Goal: Information Seeking & Learning: Learn about a topic

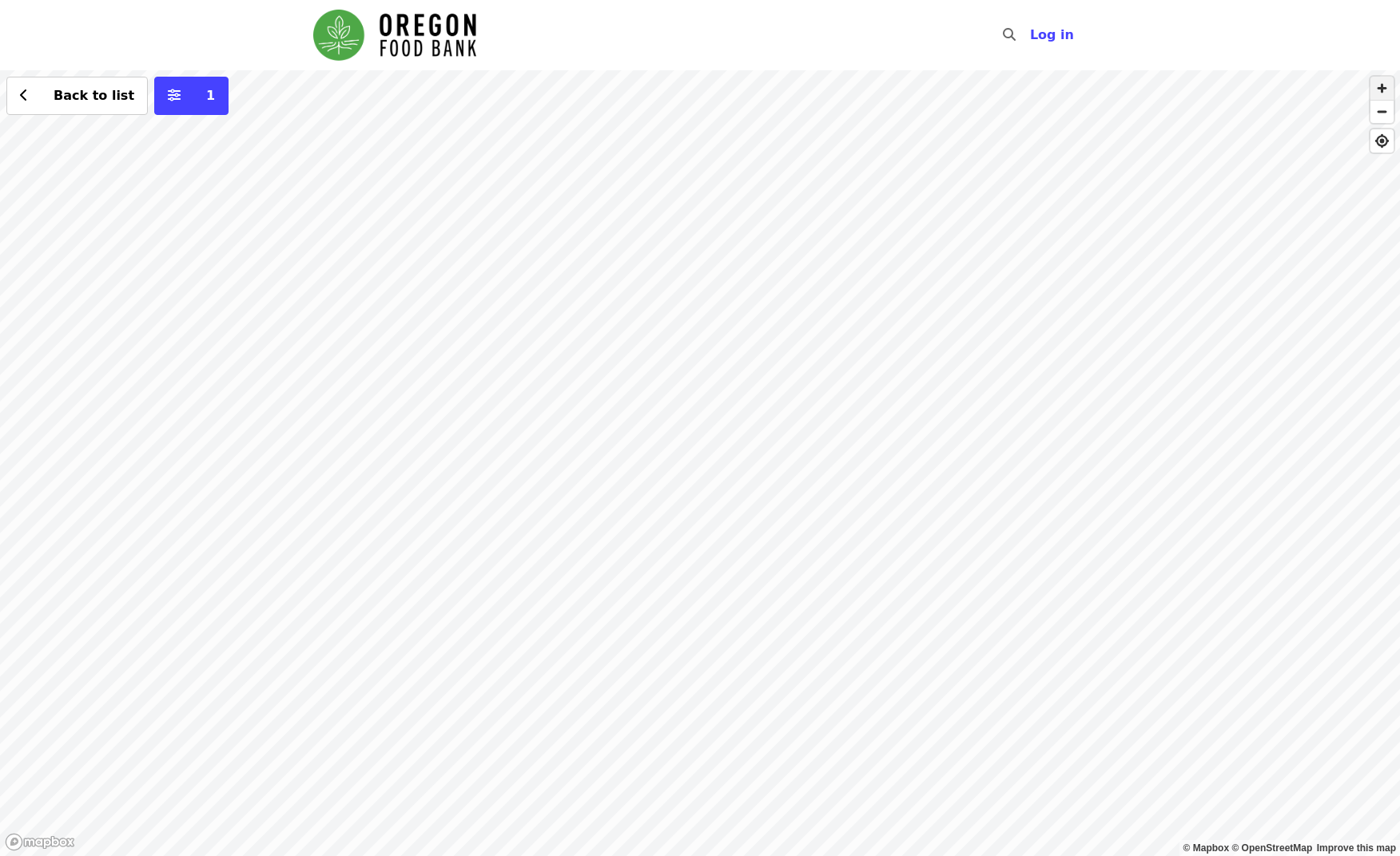
click at [1386, 90] on span "button" at bounding box center [1381, 88] width 23 height 23
click at [594, 229] on div "Back to list 1" at bounding box center [700, 463] width 1400 height 786
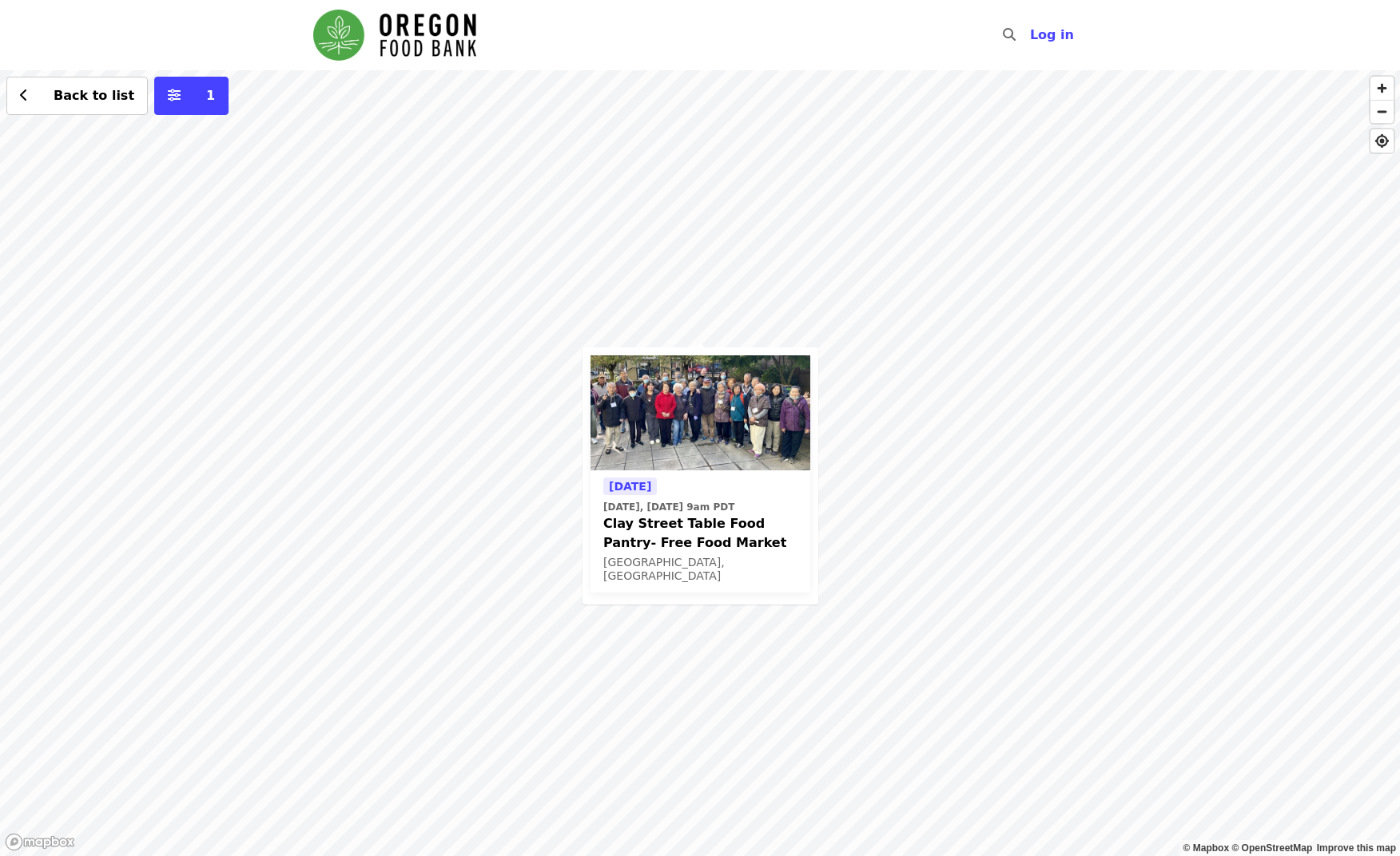
click at [1103, 429] on div "[DATE] [DATE], [DATE] 9am PDT Clay Street Table Food Pantry- Free Food Market […" at bounding box center [700, 463] width 1400 height 786
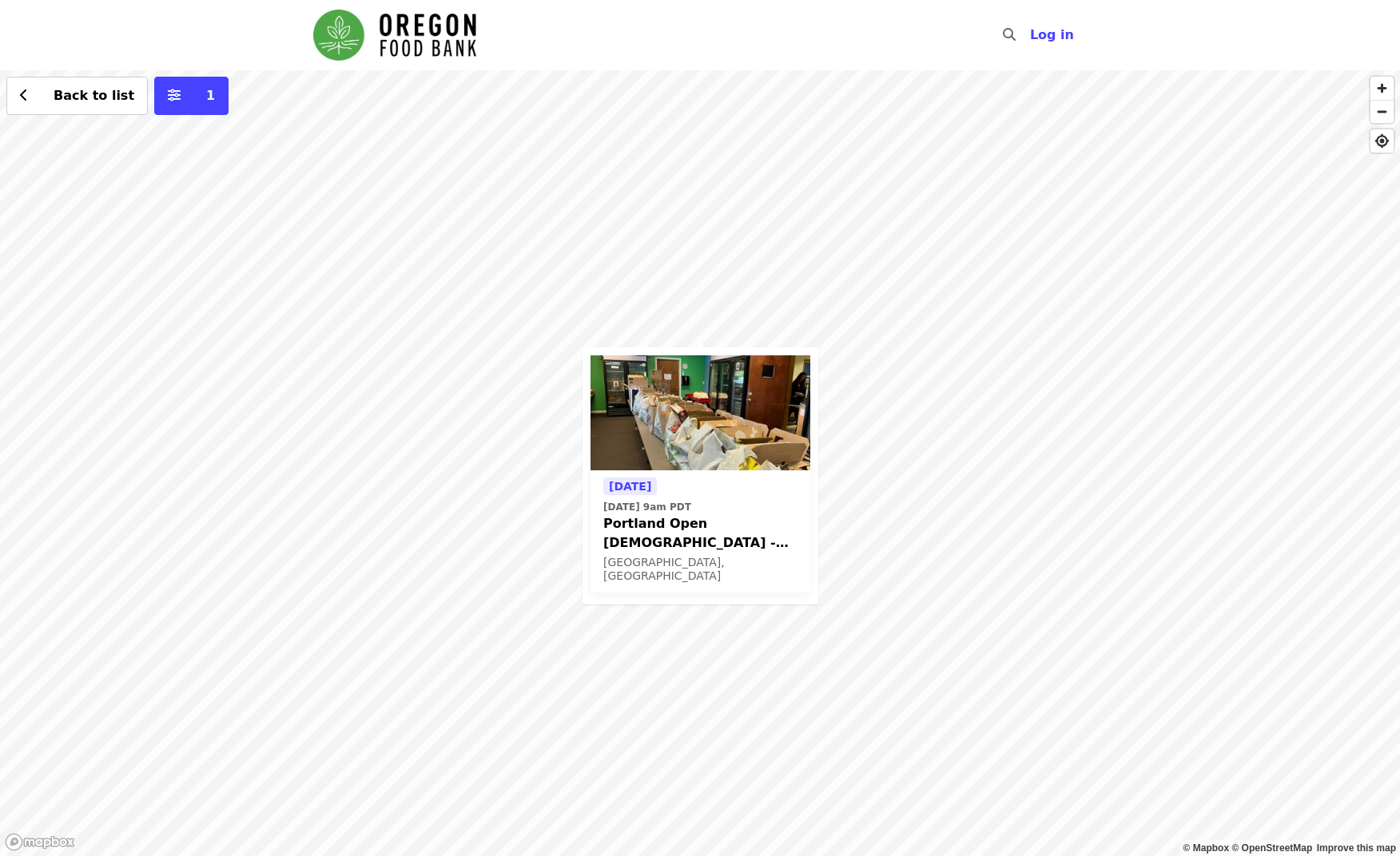
click at [973, 382] on div "[DATE] [DATE] 9am PDT Portland Open [DEMOGRAPHIC_DATA] - Partner Agency Support…" at bounding box center [700, 463] width 1400 height 786
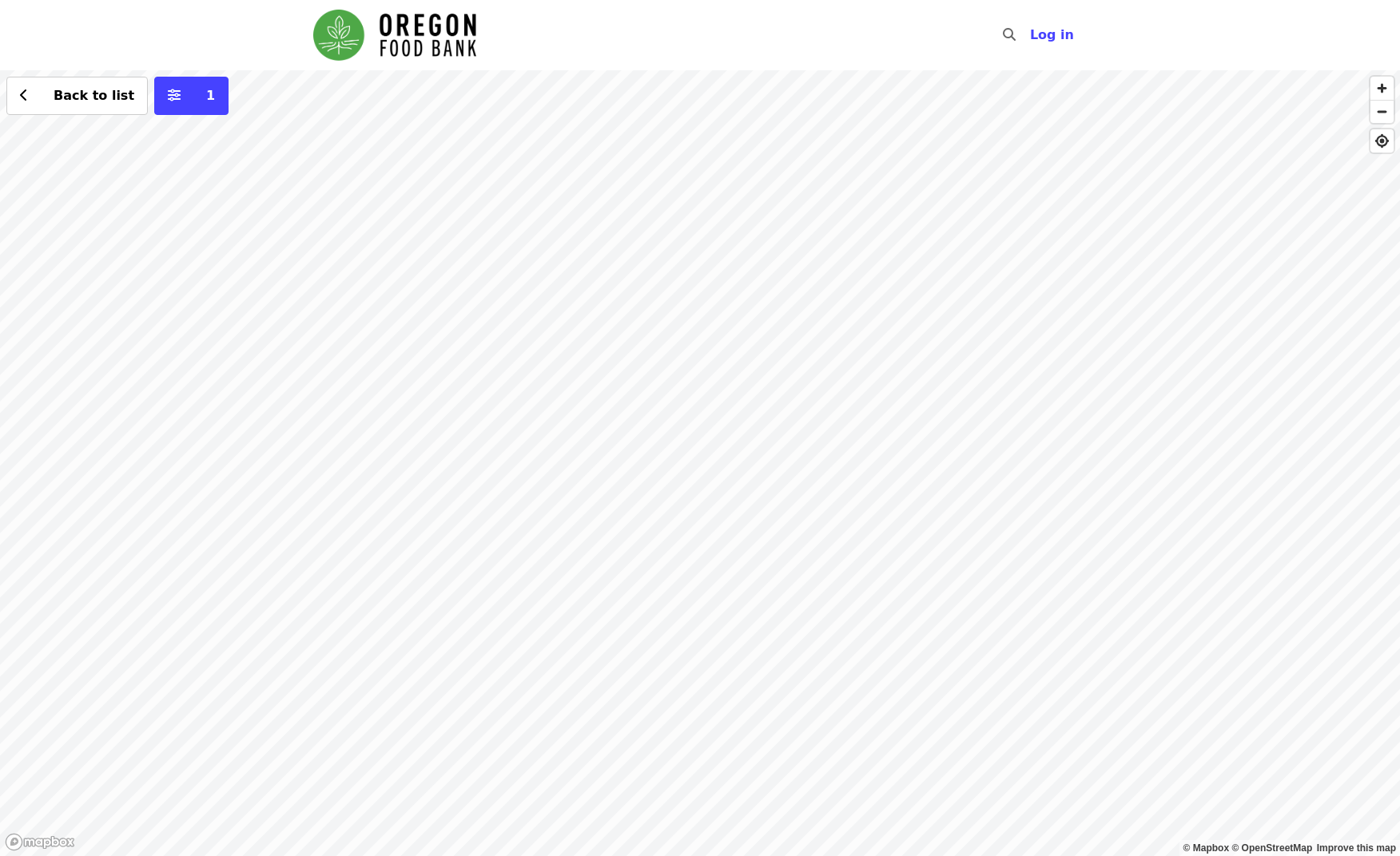
click at [698, 479] on div "Back to list 1" at bounding box center [700, 463] width 1400 height 786
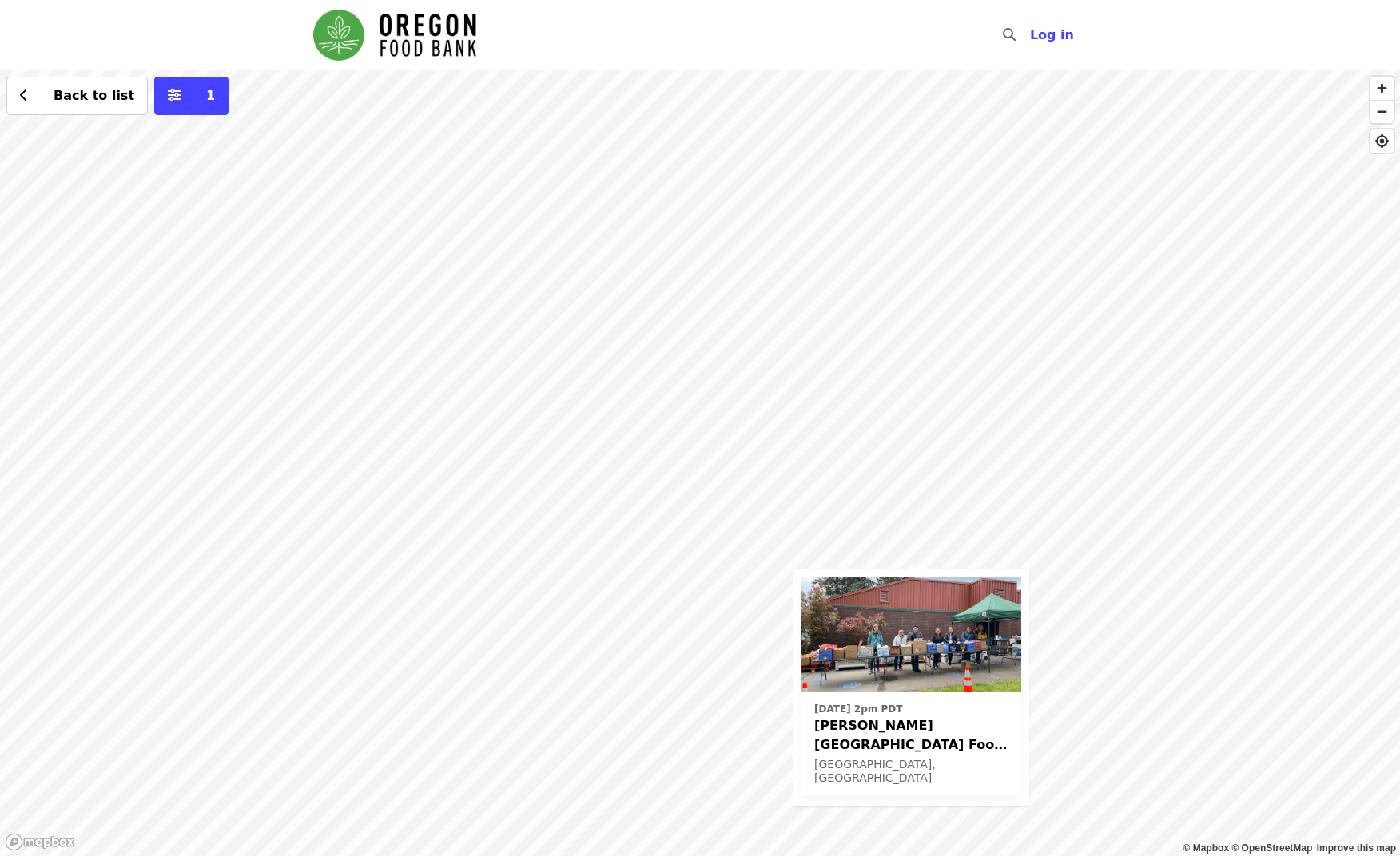
drag, startPoint x: 861, startPoint y: 343, endPoint x: 1072, endPoint y: 603, distance: 334.8
click at [1071, 613] on div "[DATE] 2pm PDT [PERSON_NAME][GEOGRAPHIC_DATA] Food Pantry - Partner Agency Supp…" at bounding box center [700, 463] width 1400 height 786
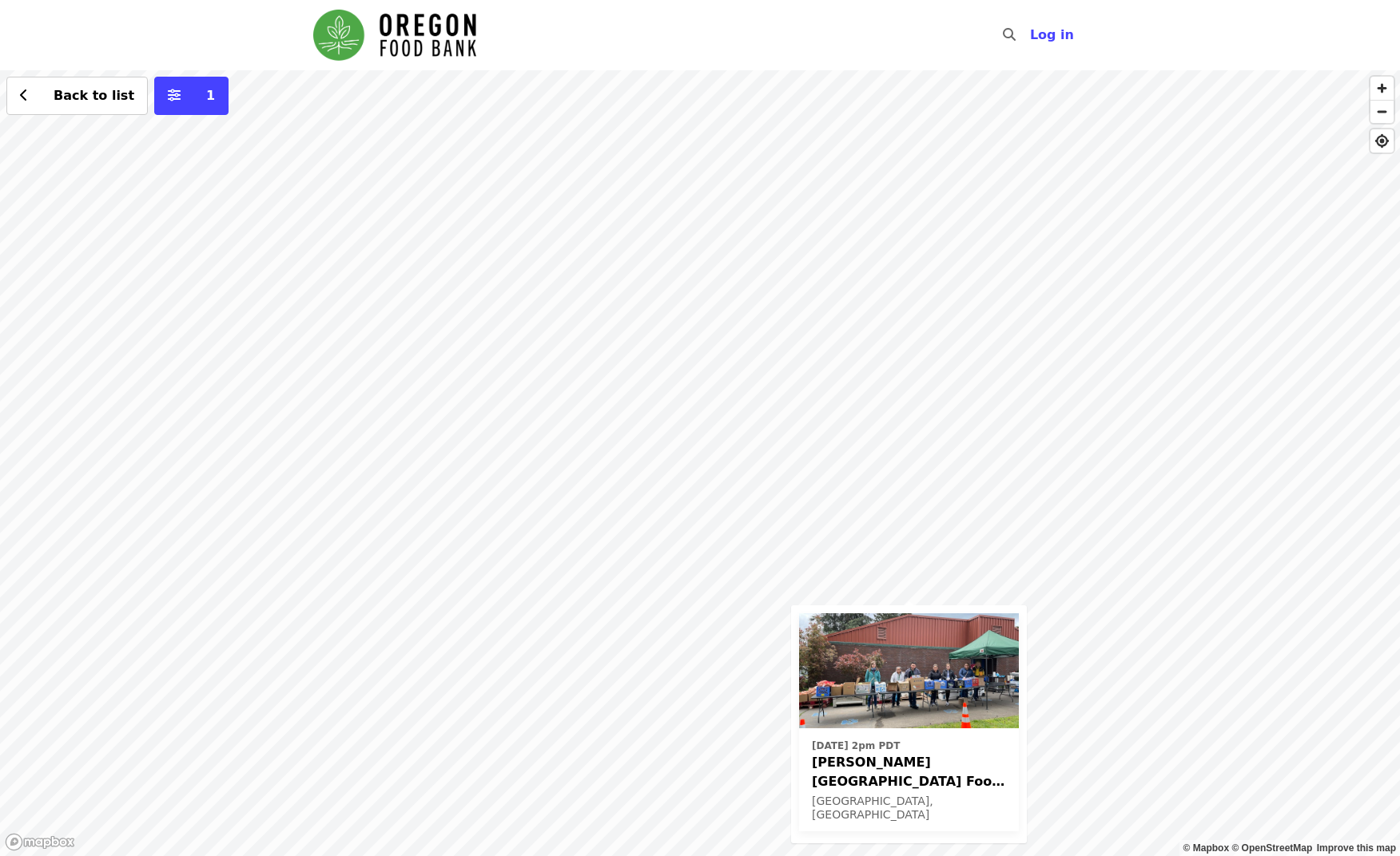
click at [835, 146] on div "[DATE] 2pm PDT [PERSON_NAME][GEOGRAPHIC_DATA] Food Pantry - Partner Agency Supp…" at bounding box center [700, 463] width 1400 height 786
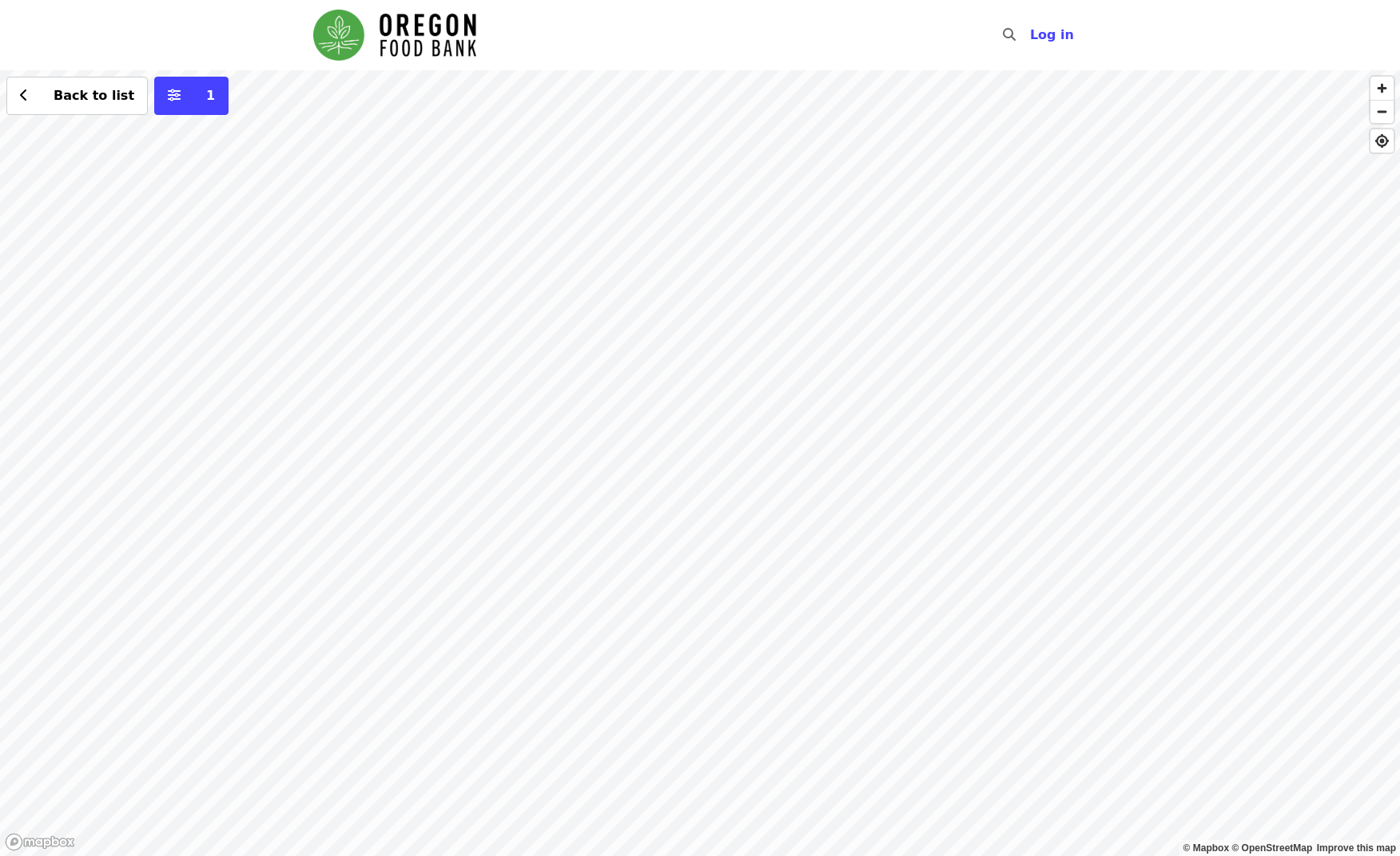
click at [464, 159] on div "Back to list 1" at bounding box center [700, 463] width 1400 height 786
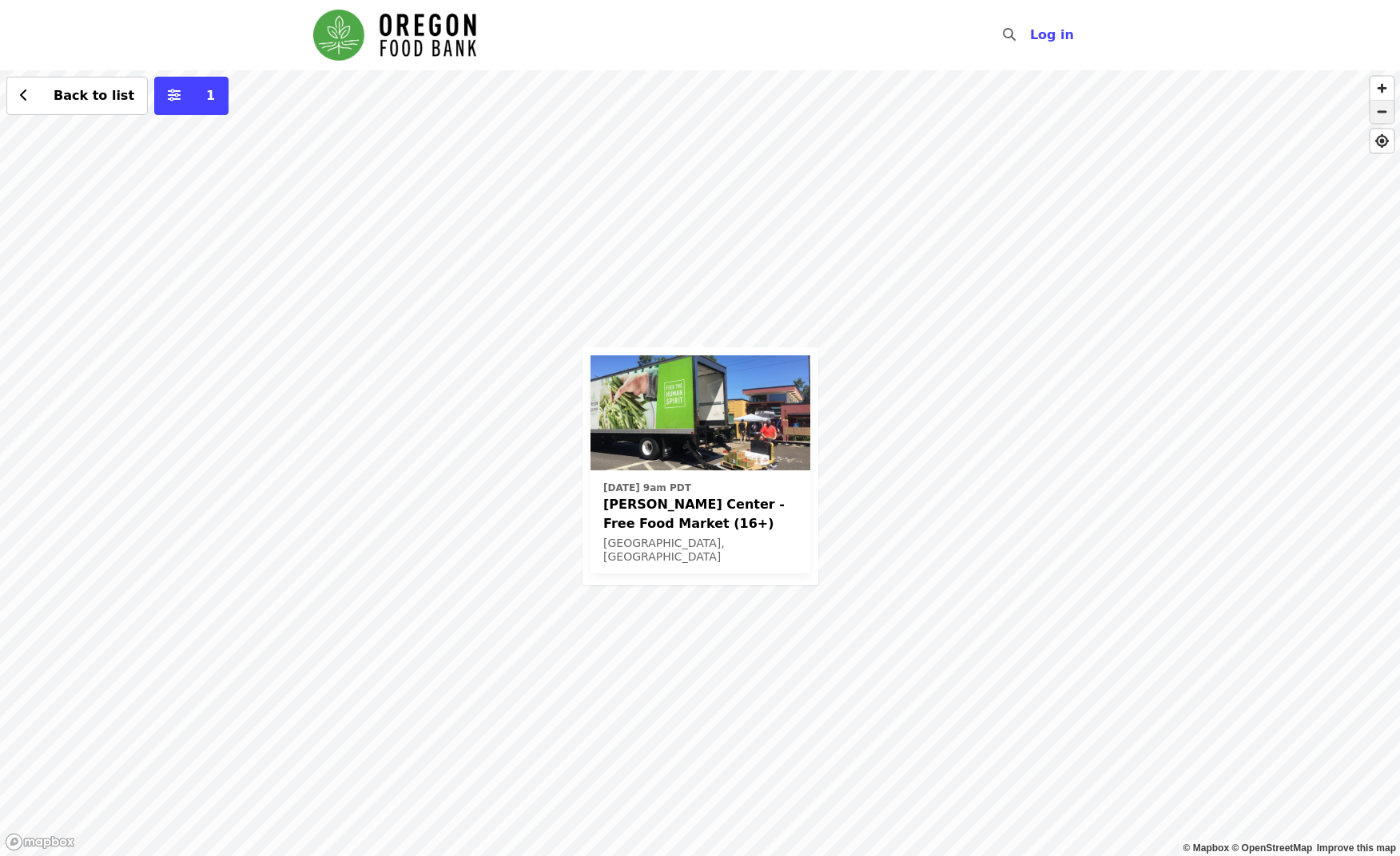
click at [1379, 111] on span "button" at bounding box center [1381, 112] width 23 height 23
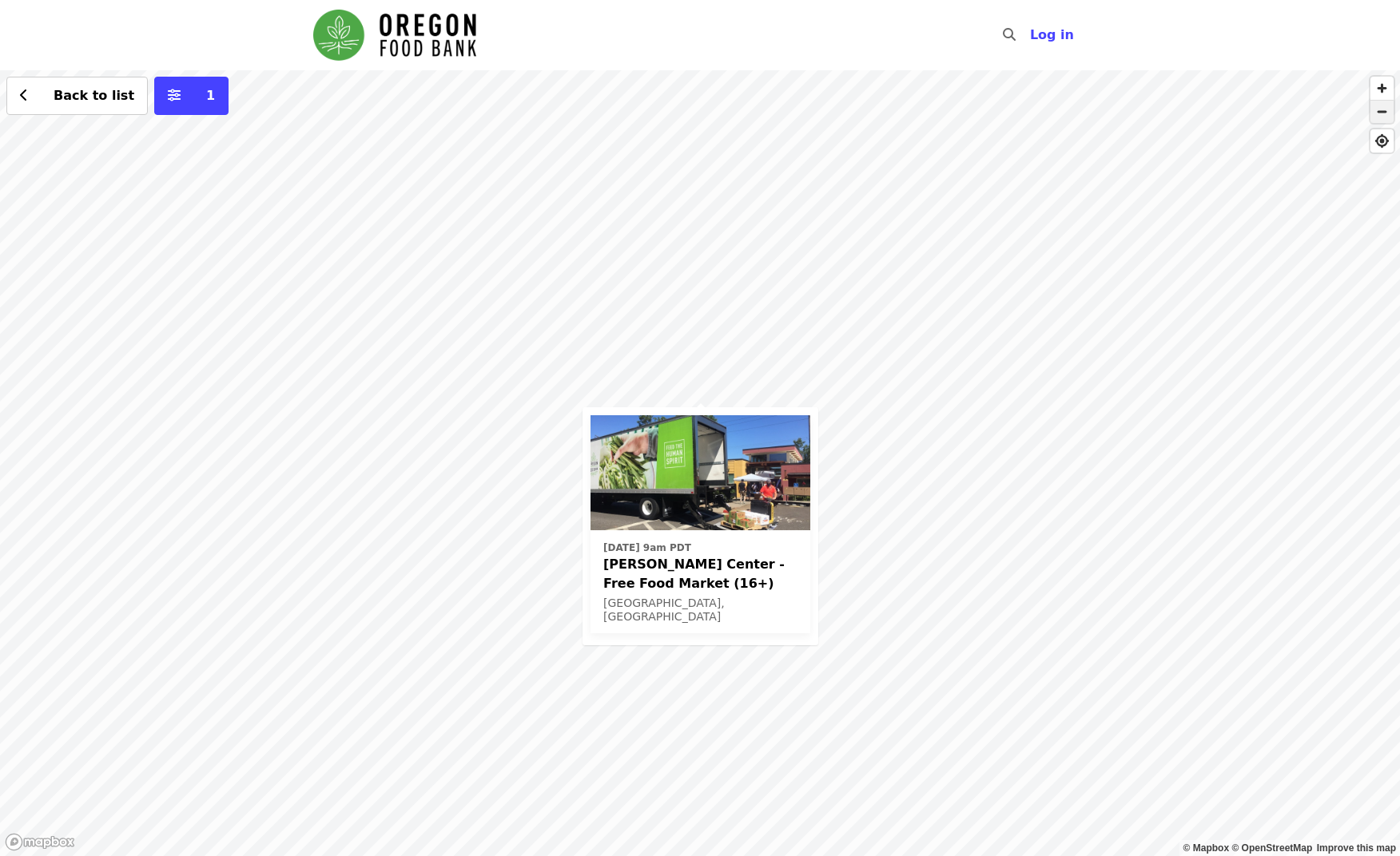
click at [1379, 111] on span "button" at bounding box center [1381, 112] width 23 height 23
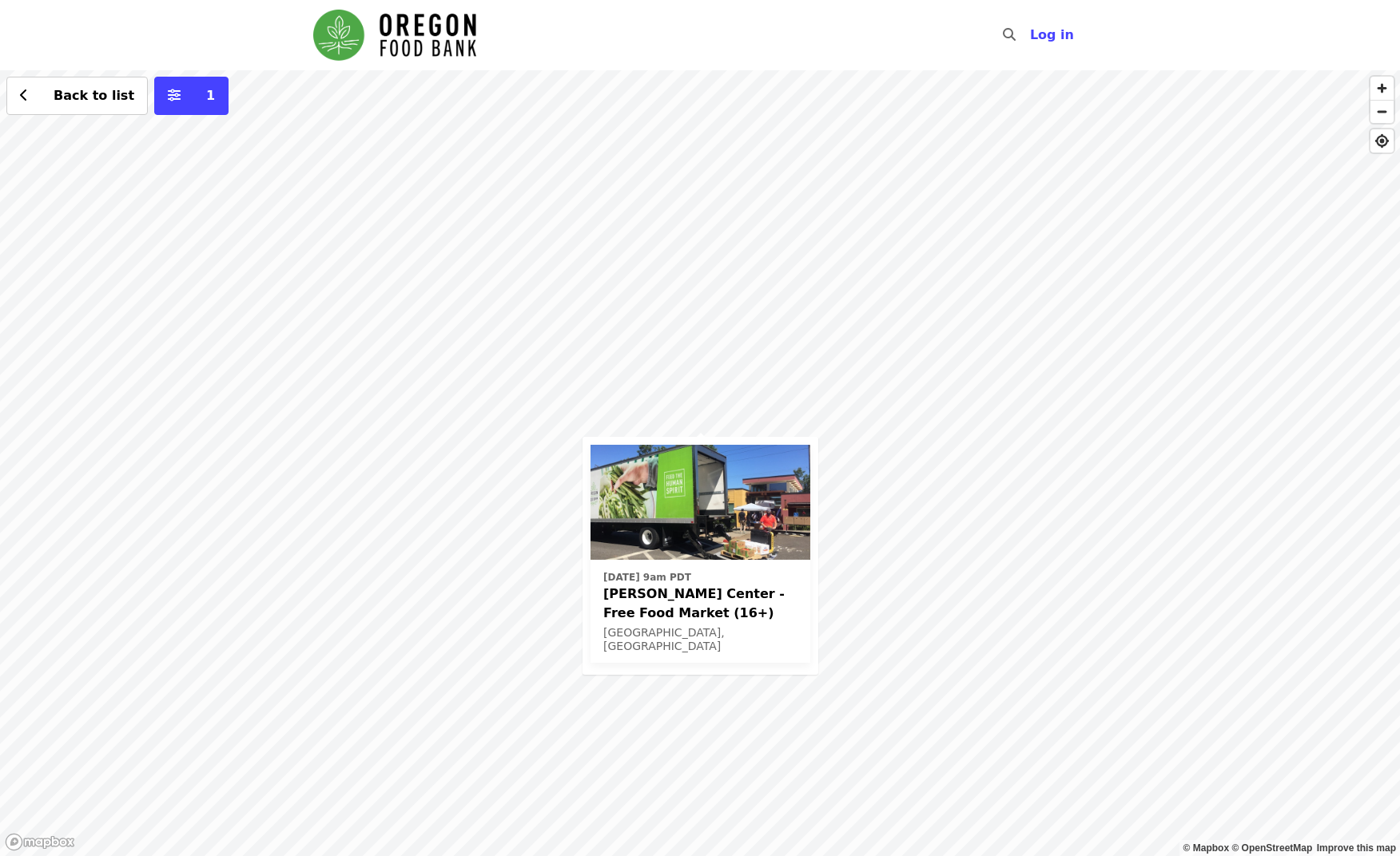
click at [334, 644] on div "[DATE] 9am PDT [PERSON_NAME] Center - Free Food Market (16+) [GEOGRAPHIC_DATA],…" at bounding box center [700, 463] width 1400 height 786
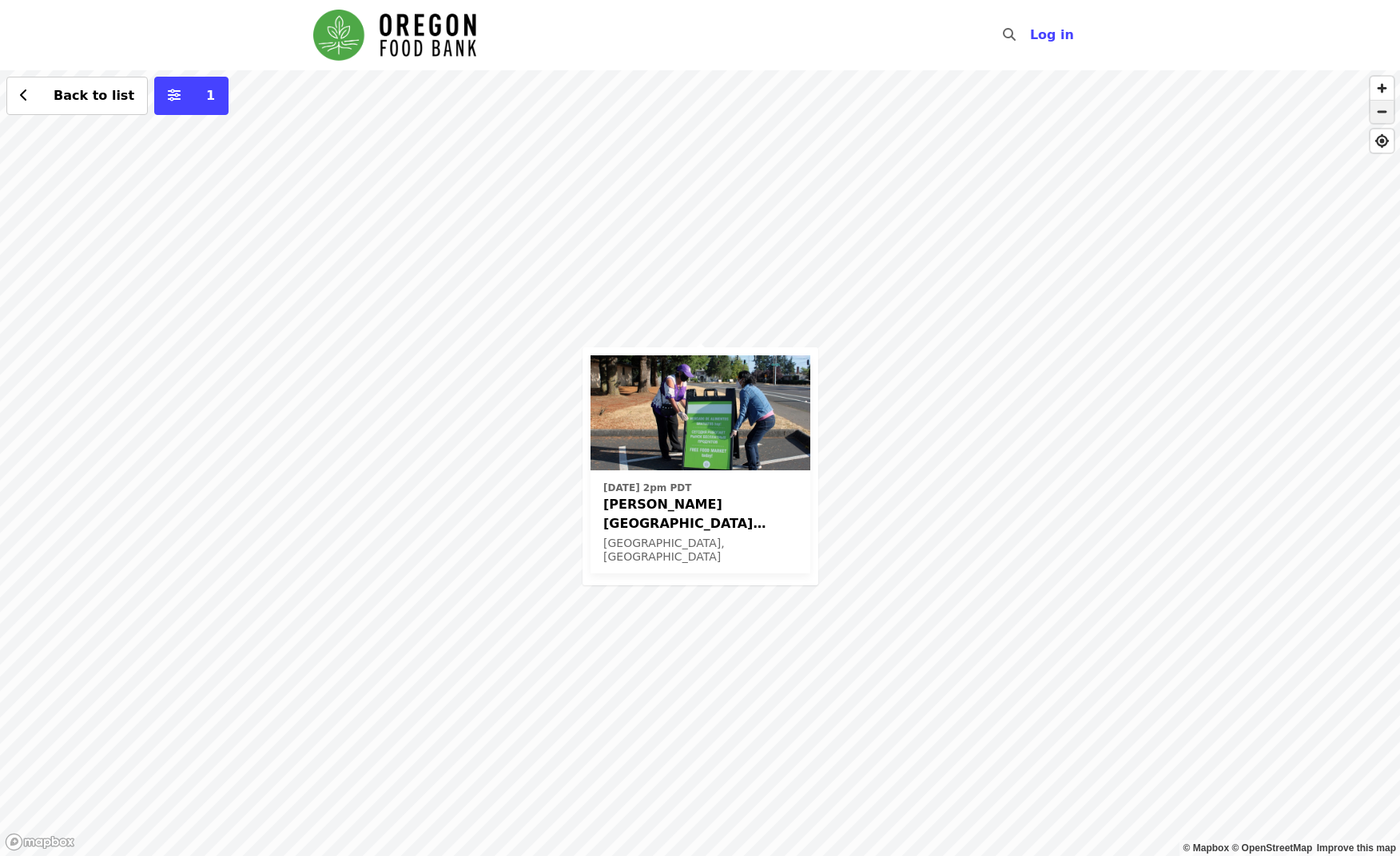
click at [1384, 113] on span "button" at bounding box center [1381, 112] width 23 height 23
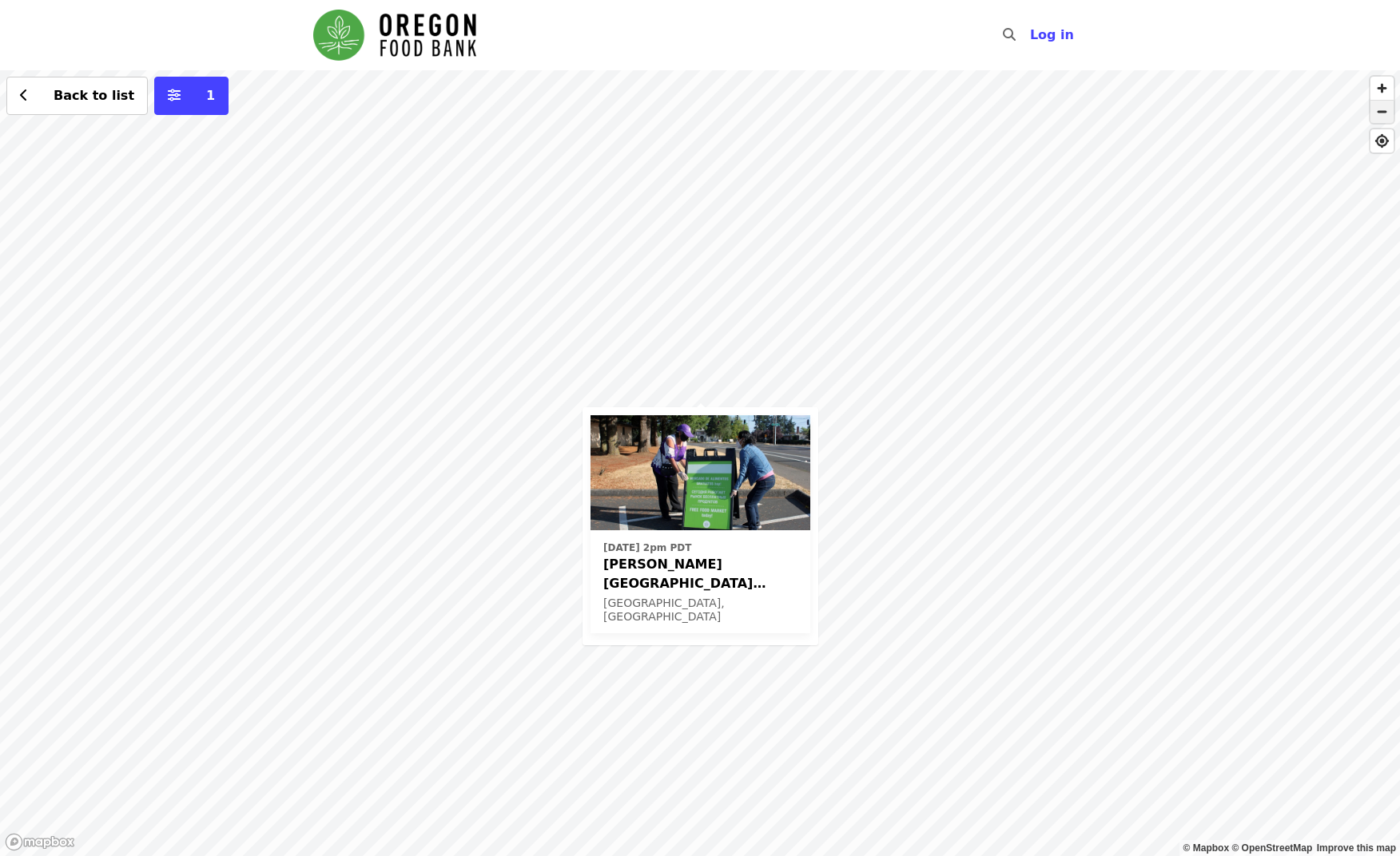
click at [1384, 113] on span "button" at bounding box center [1381, 112] width 23 height 23
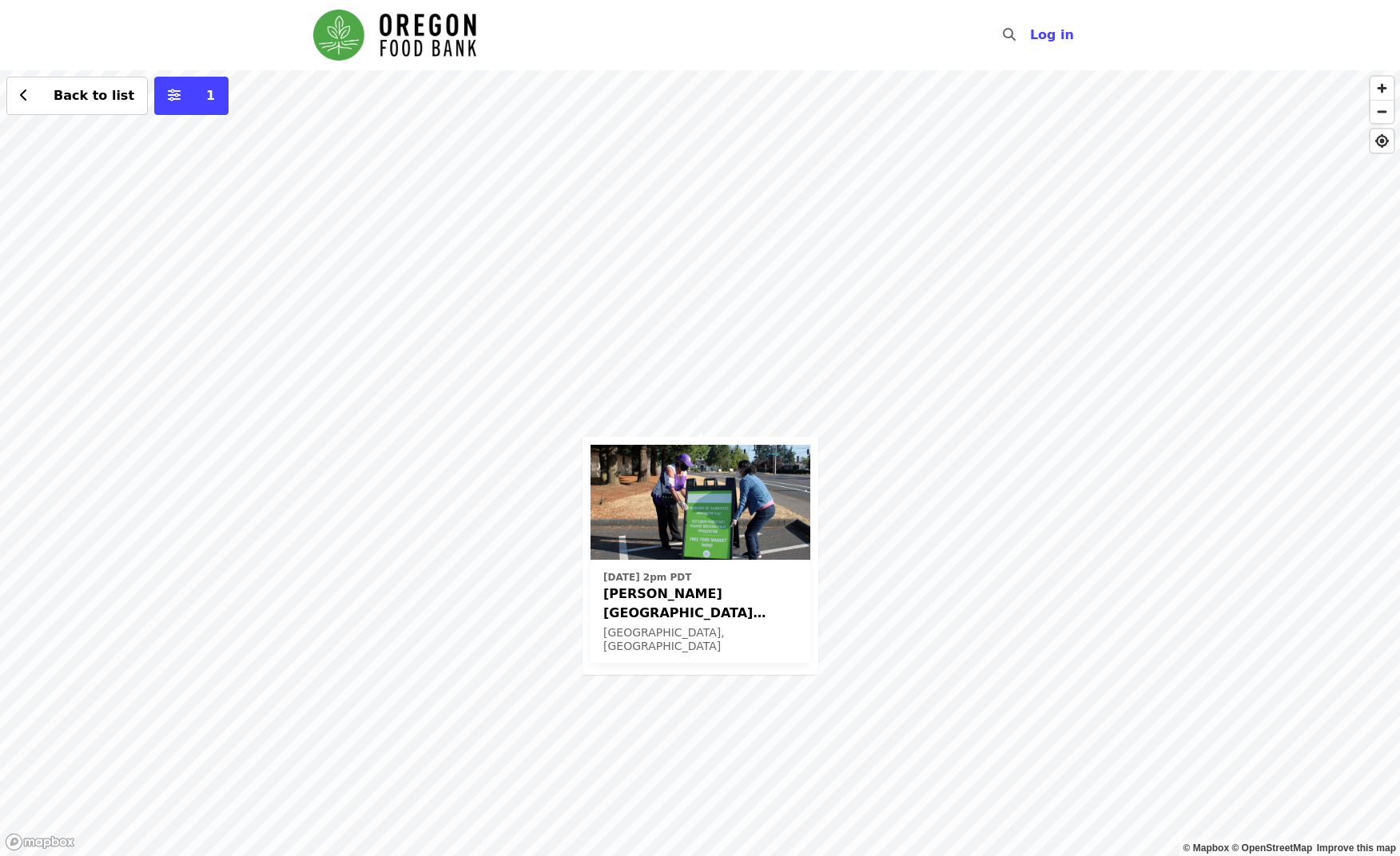
click at [801, 399] on div "[DATE] 2pm PDT [PERSON_NAME][GEOGRAPHIC_DATA] (Latino Network) - Free Food Mark…" at bounding box center [700, 463] width 1400 height 786
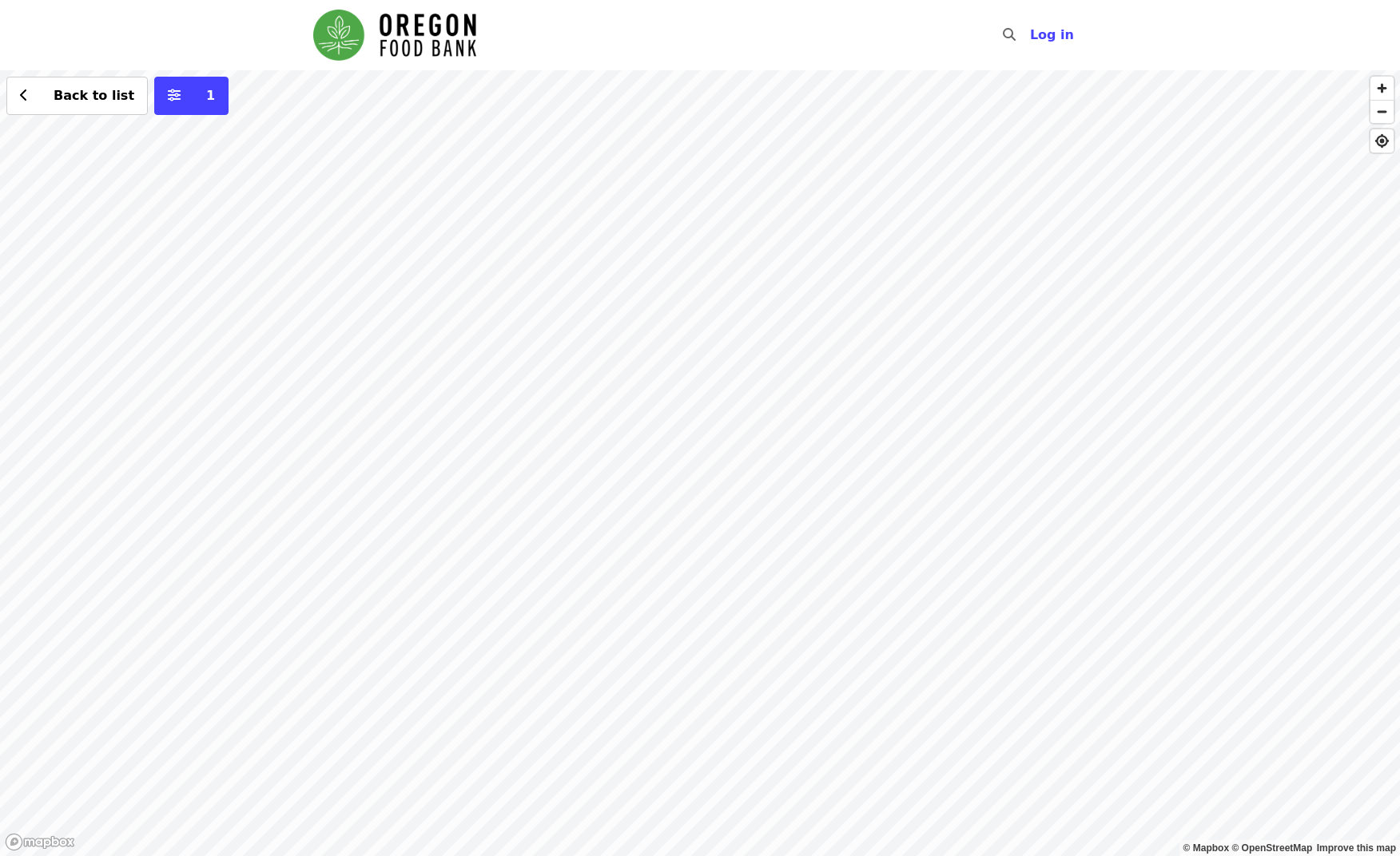
click at [927, 776] on div "Back to list 1" at bounding box center [700, 463] width 1400 height 786
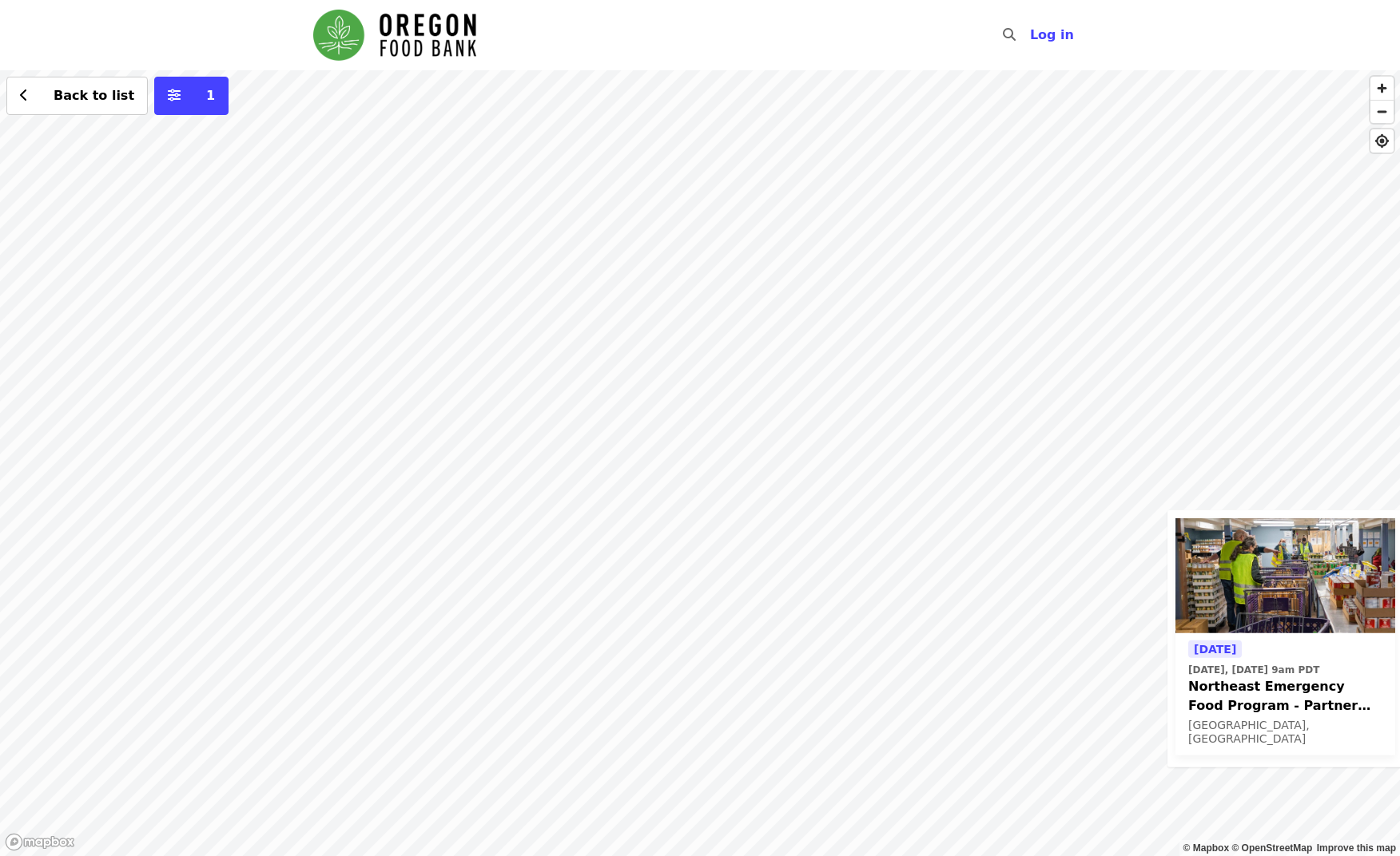
drag, startPoint x: 357, startPoint y: 325, endPoint x: 767, endPoint y: 431, distance: 423.5
click at [1096, 620] on div "[DATE] [DATE], [DATE] 9am PDT Northeast Emergency Food Program - Partner Agency…" at bounding box center [700, 463] width 1400 height 786
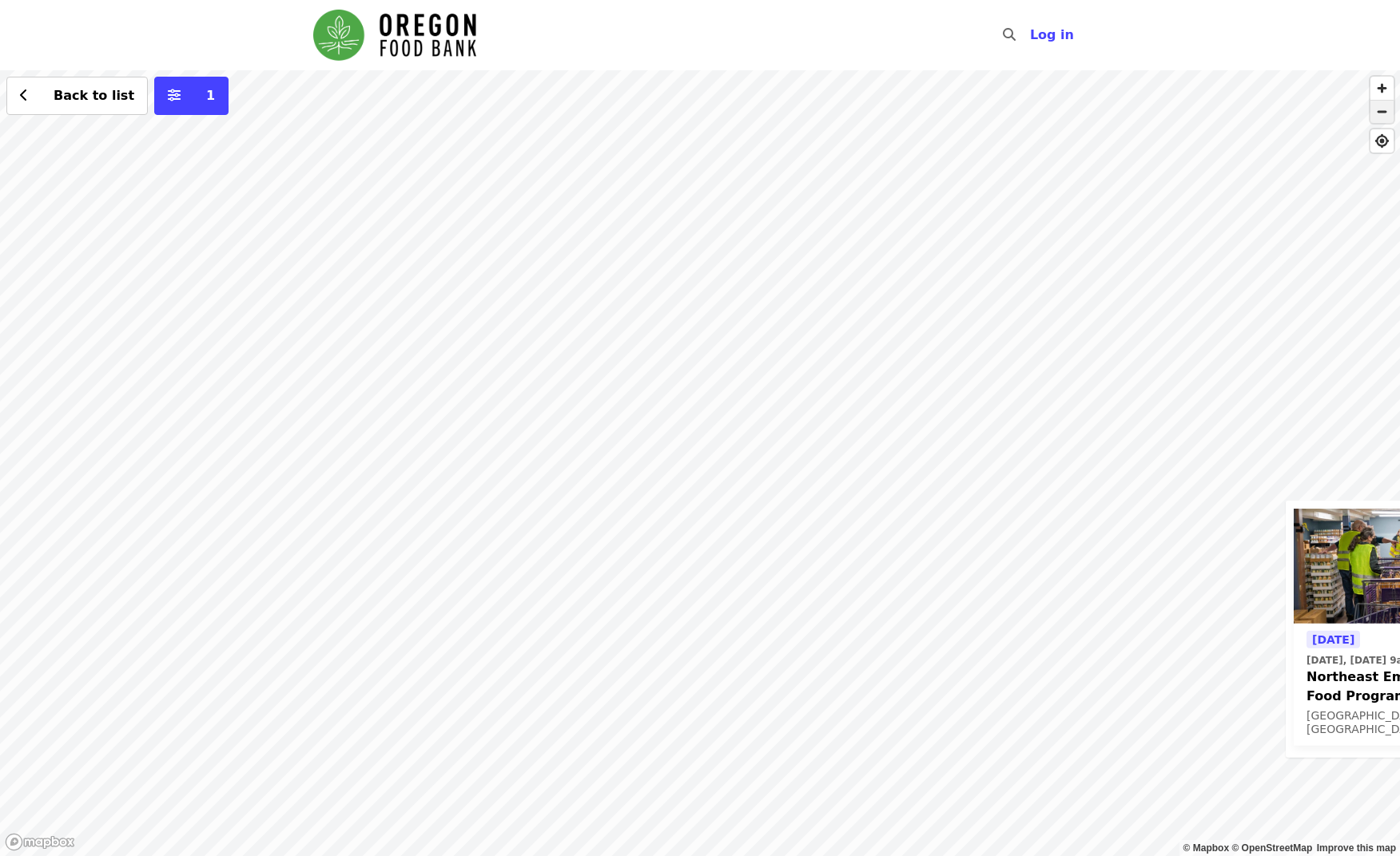
click at [1382, 112] on span "button" at bounding box center [1381, 112] width 23 height 23
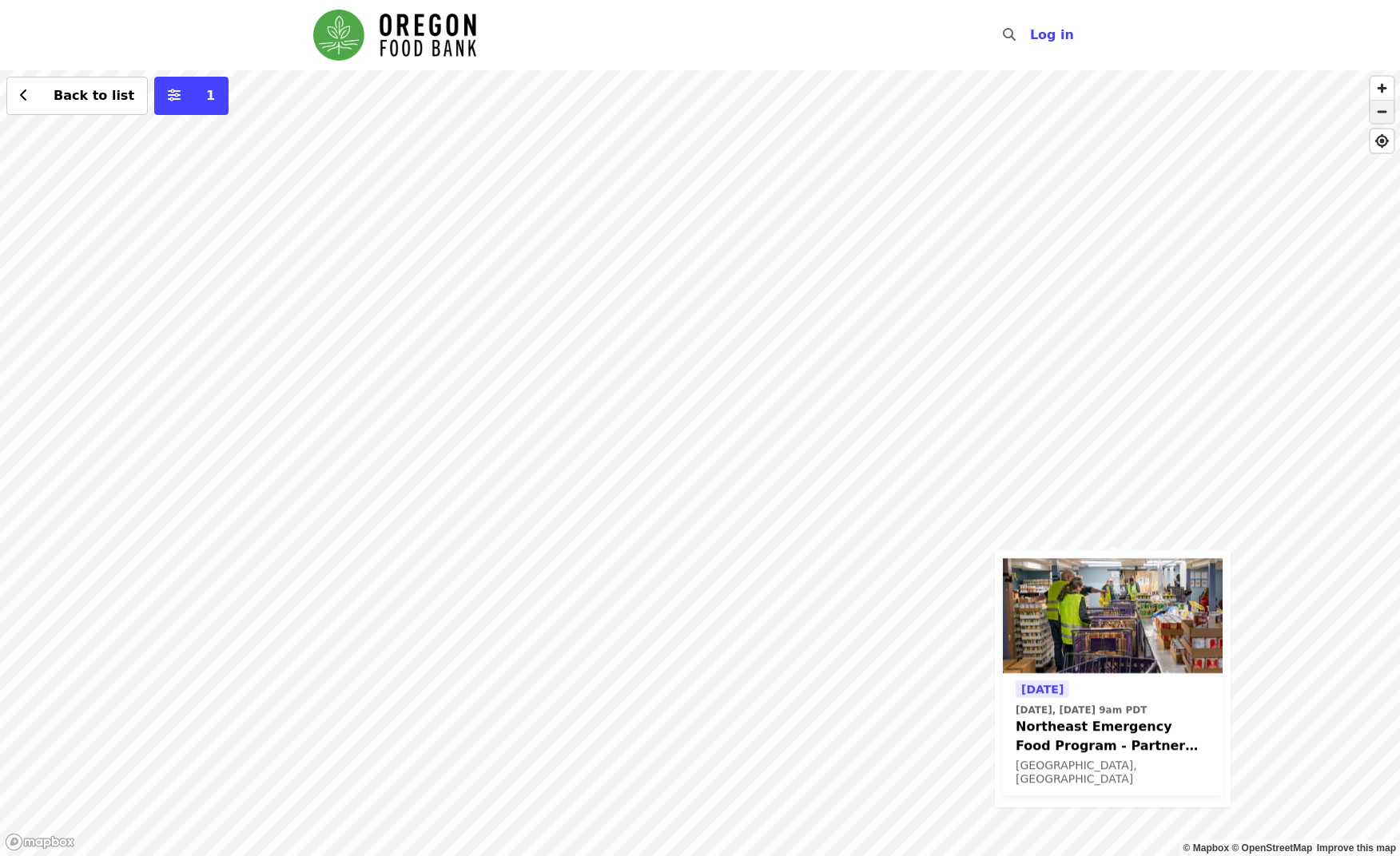
click at [1382, 112] on span "button" at bounding box center [1381, 112] width 23 height 23
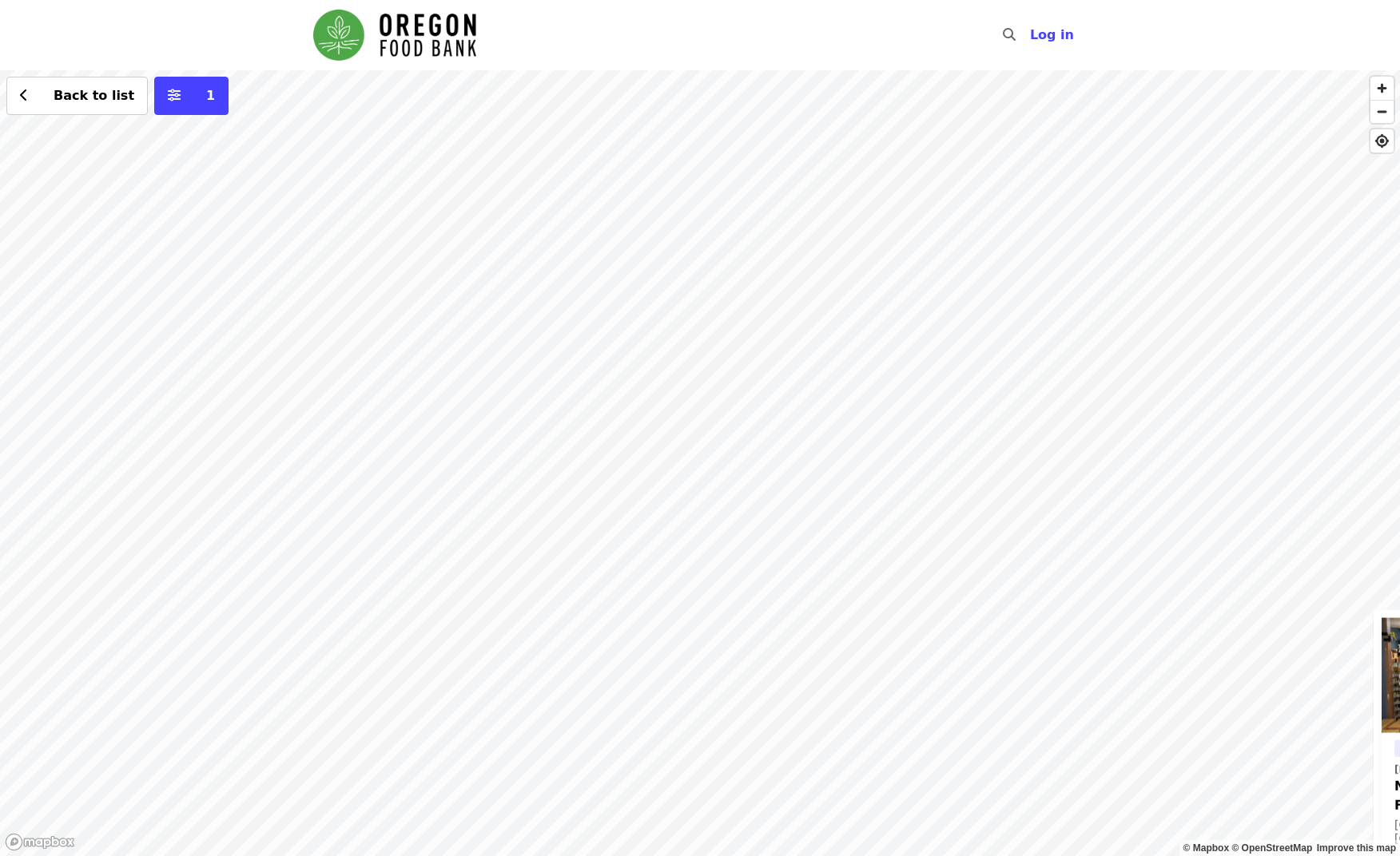
drag, startPoint x: 498, startPoint y: 278, endPoint x: 1103, endPoint y: 594, distance: 682.6
click at [1121, 687] on div "[DATE] [DATE], [DATE] 9am PDT Northeast Emergency Food Program - Partner Agency…" at bounding box center [700, 463] width 1400 height 786
drag, startPoint x: 970, startPoint y: 276, endPoint x: 870, endPoint y: 585, distance: 324.8
click at [1192, 618] on div "[DATE] [DATE], [DATE] 9am PDT Northeast Emergency Food Program - Partner Agency…" at bounding box center [700, 463] width 1400 height 786
click at [688, 505] on div "[DATE] [DATE], [DATE] 9am PDT Northeast Emergency Food Program - Partner Agency…" at bounding box center [700, 463] width 1400 height 786
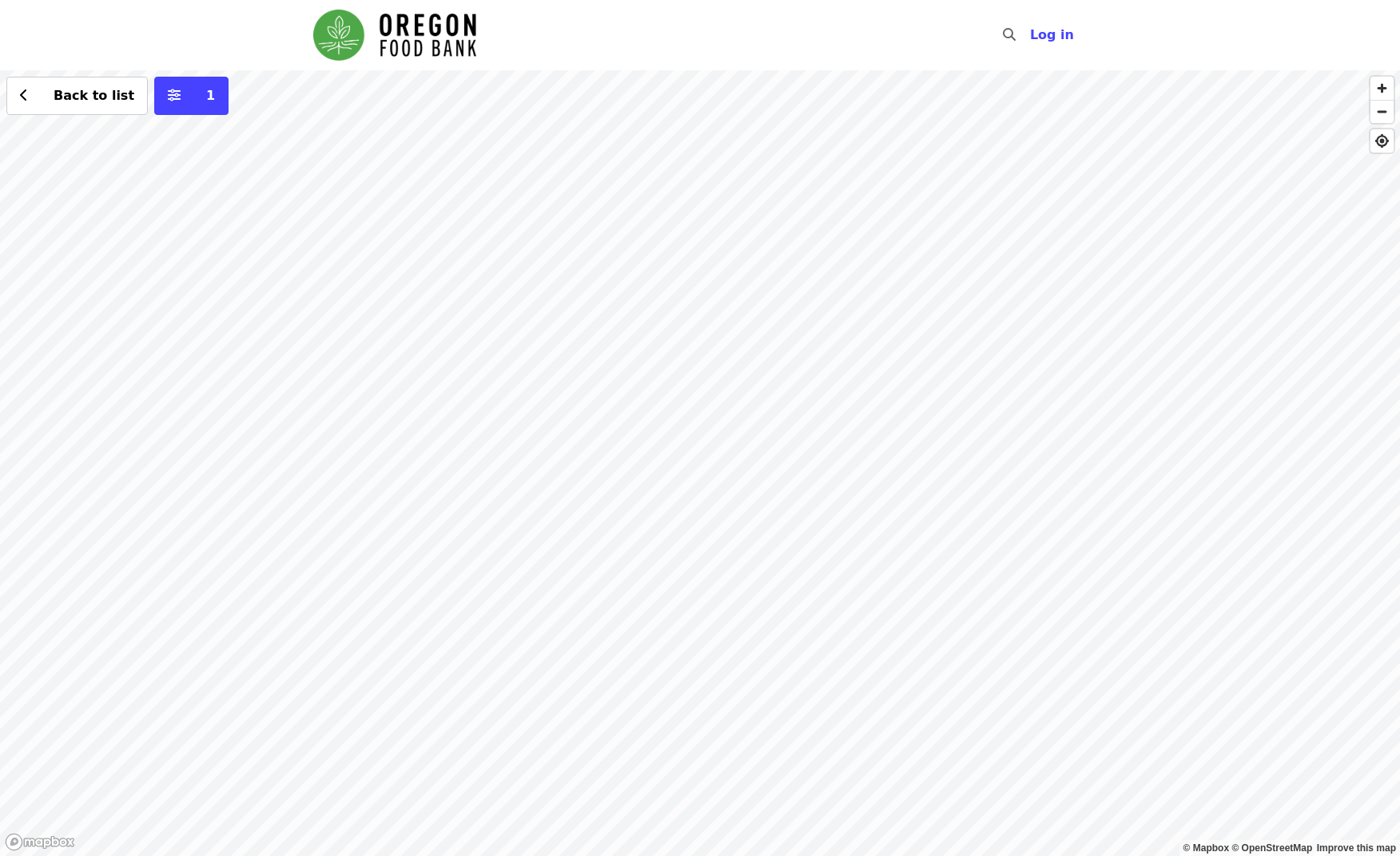
click at [653, 423] on div "Back to list 1" at bounding box center [700, 463] width 1400 height 786
click at [655, 453] on span "See 4 actions at this location" at bounding box center [659, 453] width 209 height 15
click at [730, 512] on div "See 4 actions at this location Back to list 1" at bounding box center [700, 463] width 1400 height 786
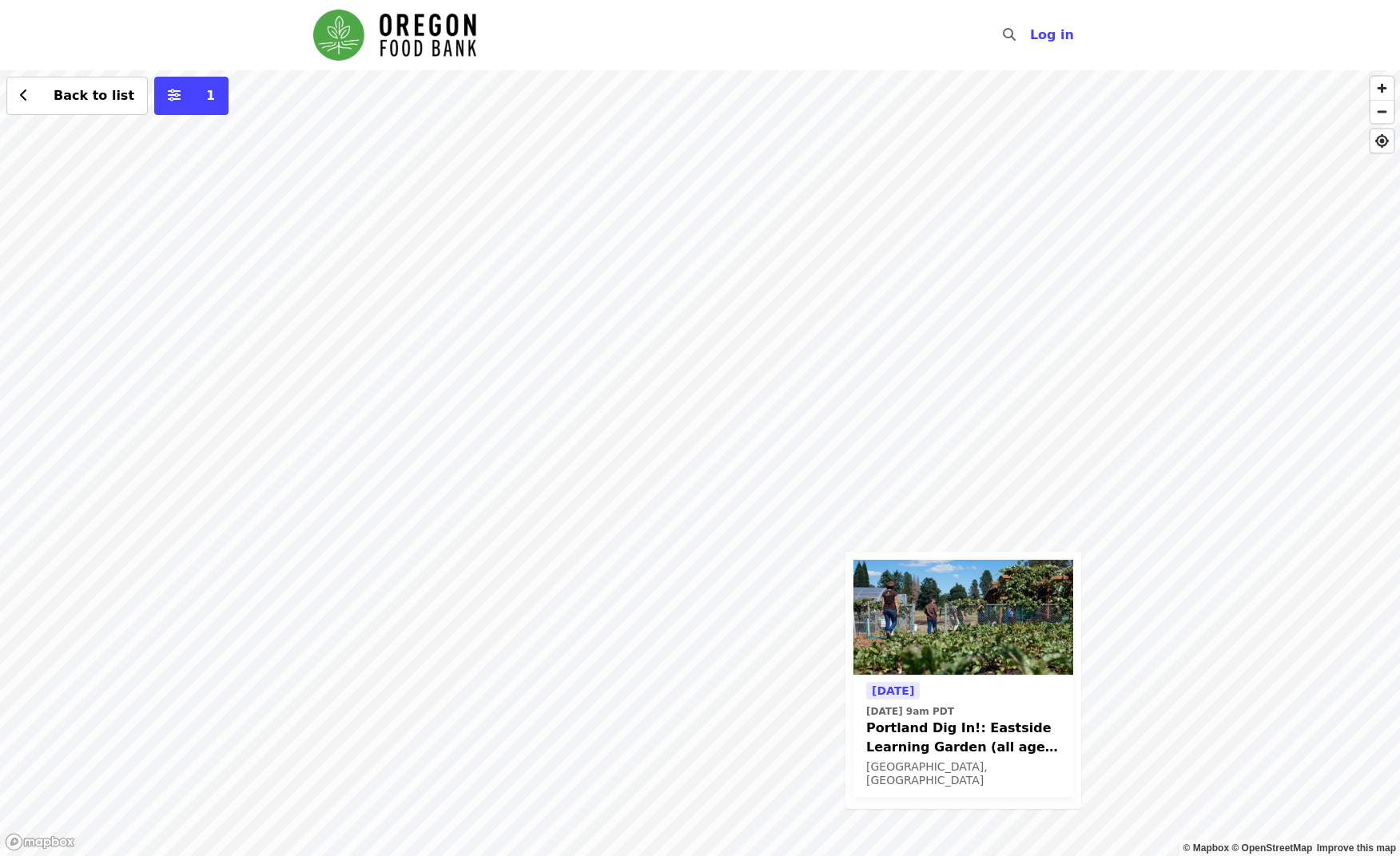
drag, startPoint x: 418, startPoint y: 527, endPoint x: 883, endPoint y: 846, distance: 563.9
click at [883, 846] on div "[DATE] [DATE] 9am PDT Portland Dig In!: Eastside Learning Garden (all ages) - A…" at bounding box center [700, 463] width 1400 height 786
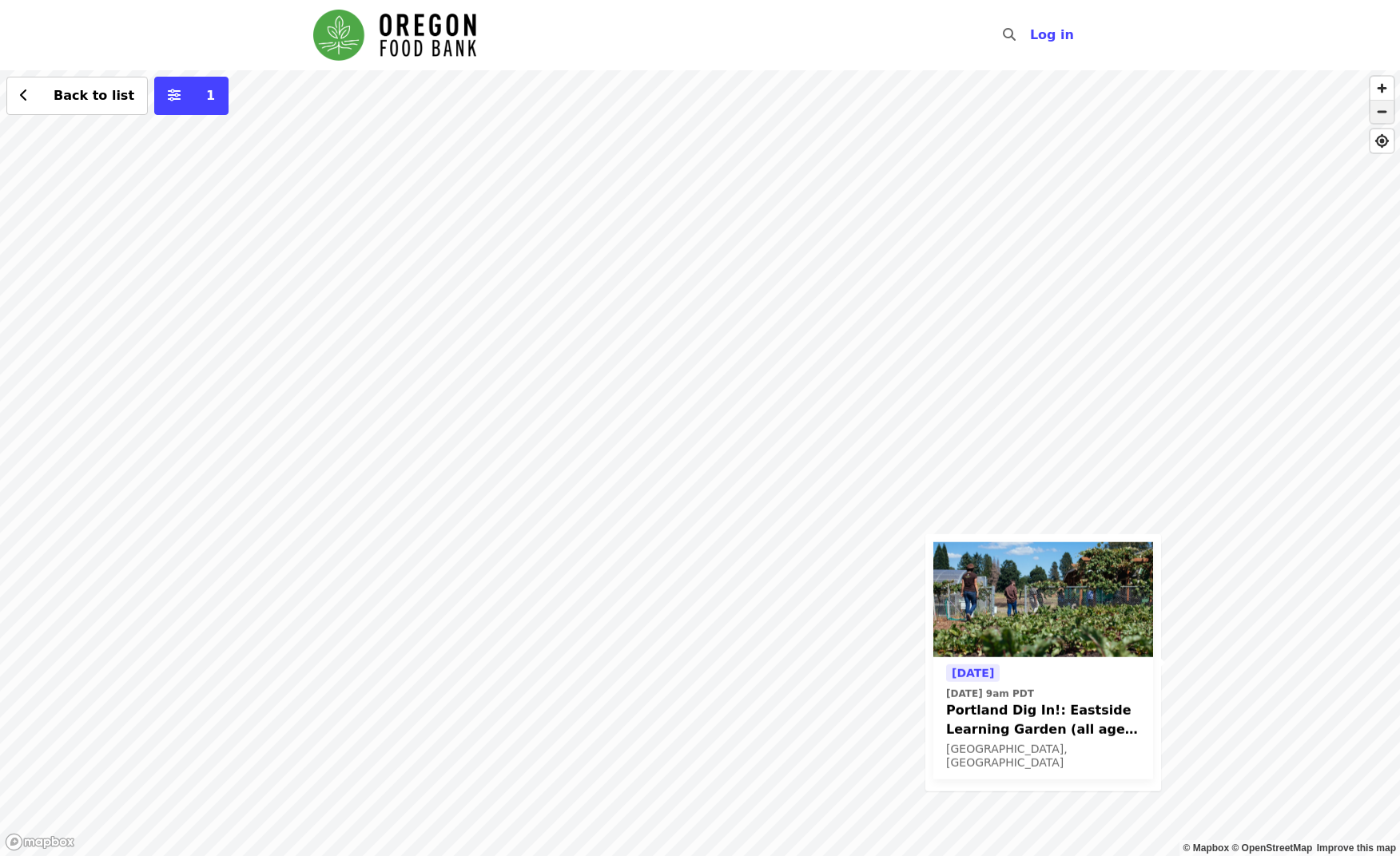
click at [1384, 109] on span "button" at bounding box center [1381, 112] width 23 height 23
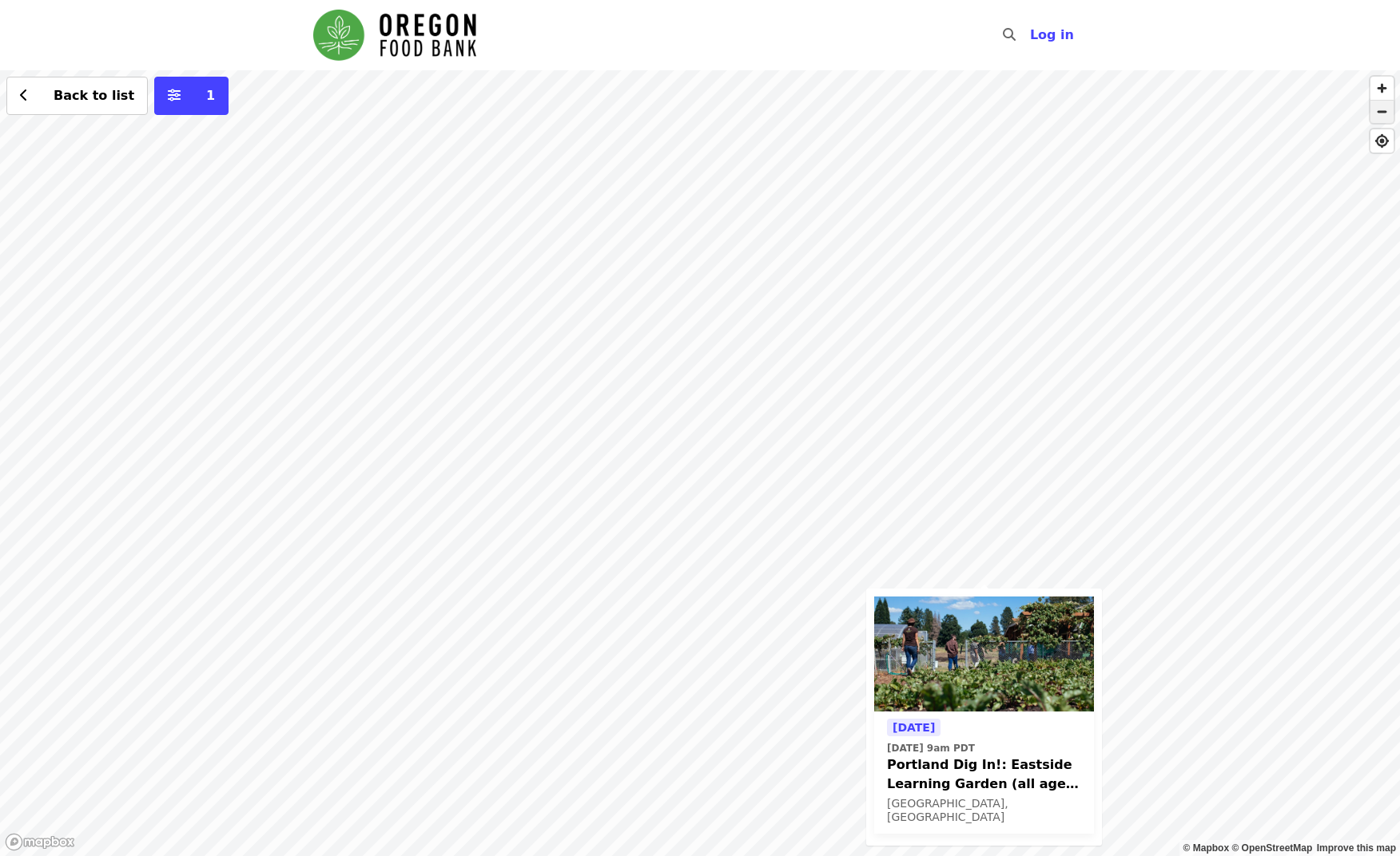
click at [1384, 109] on span "button" at bounding box center [1381, 112] width 23 height 23
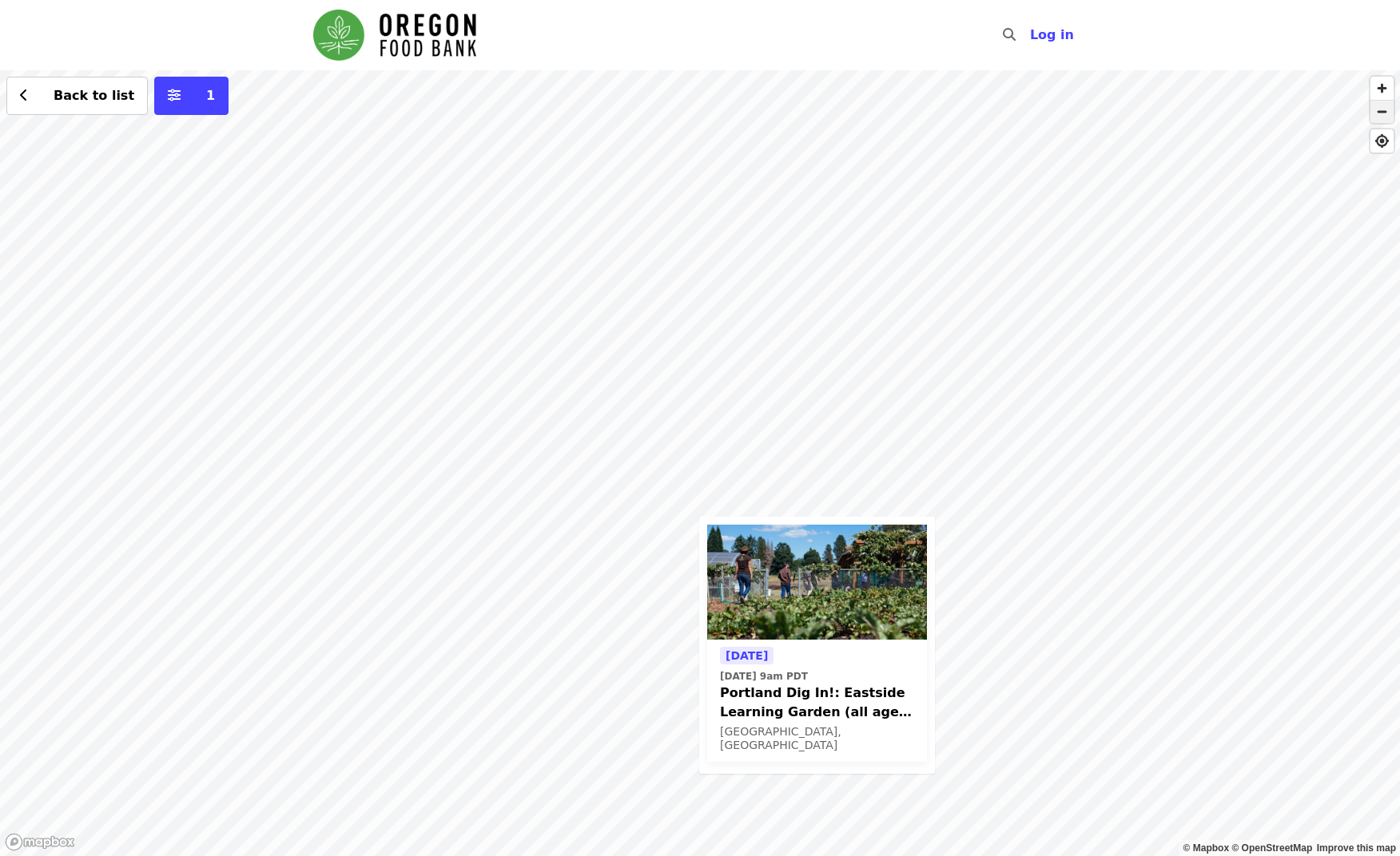
click at [1384, 109] on span "button" at bounding box center [1381, 112] width 23 height 23
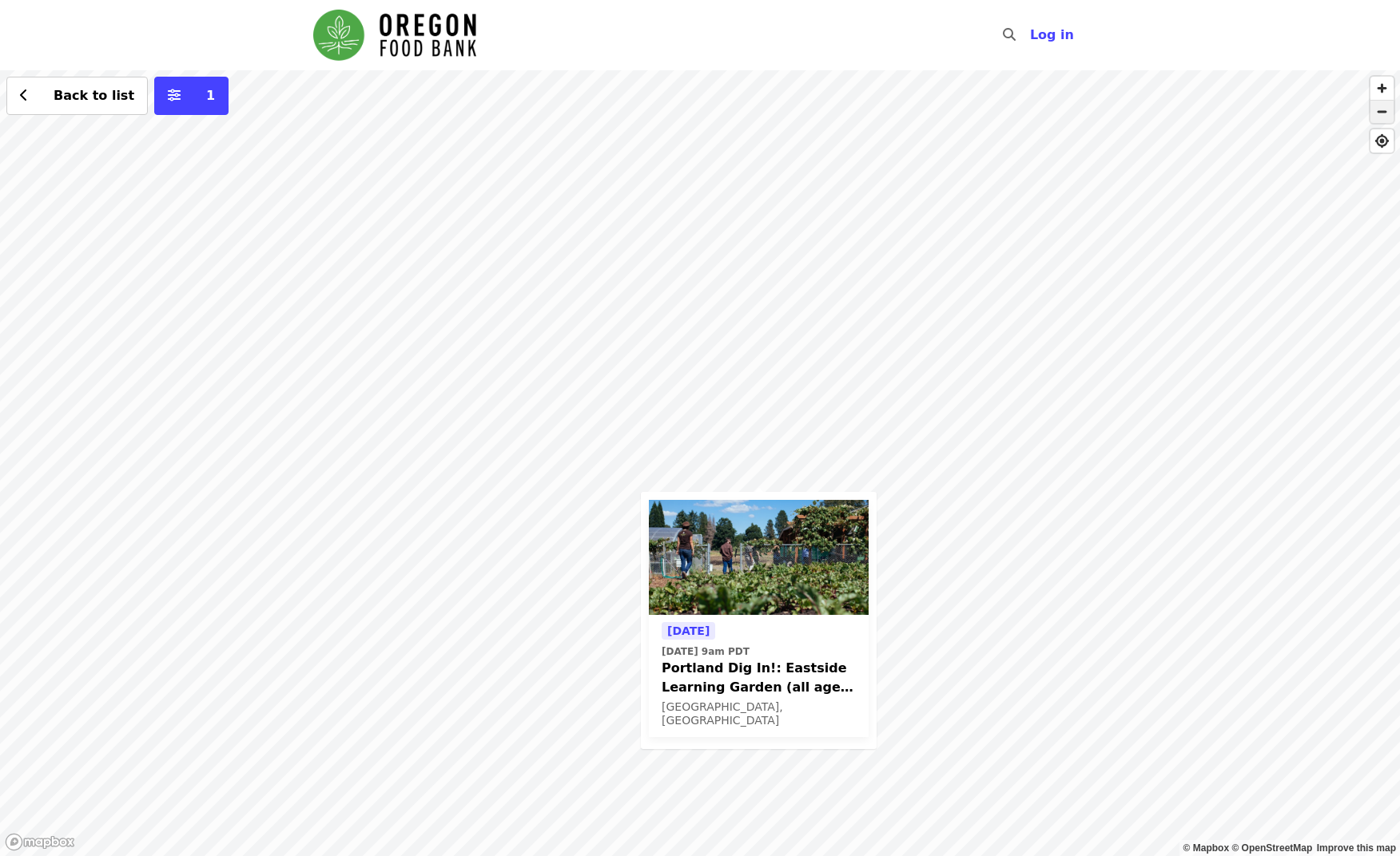
click at [1384, 109] on span "button" at bounding box center [1381, 112] width 23 height 23
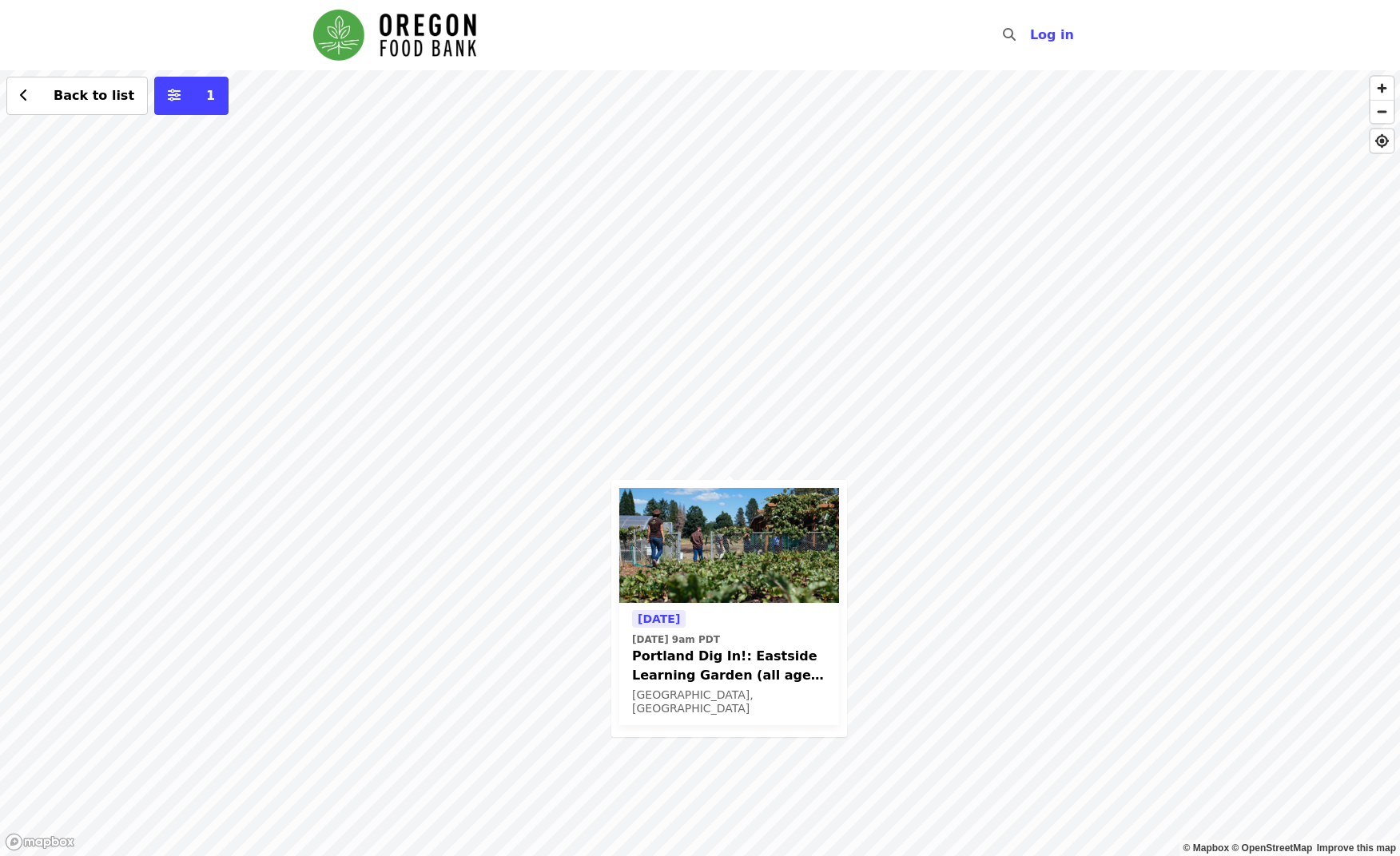
click at [904, 542] on div "[DATE] [DATE] 9am PDT Portland Dig In!: Eastside Learning Garden (all ages) - A…" at bounding box center [700, 463] width 1400 height 786
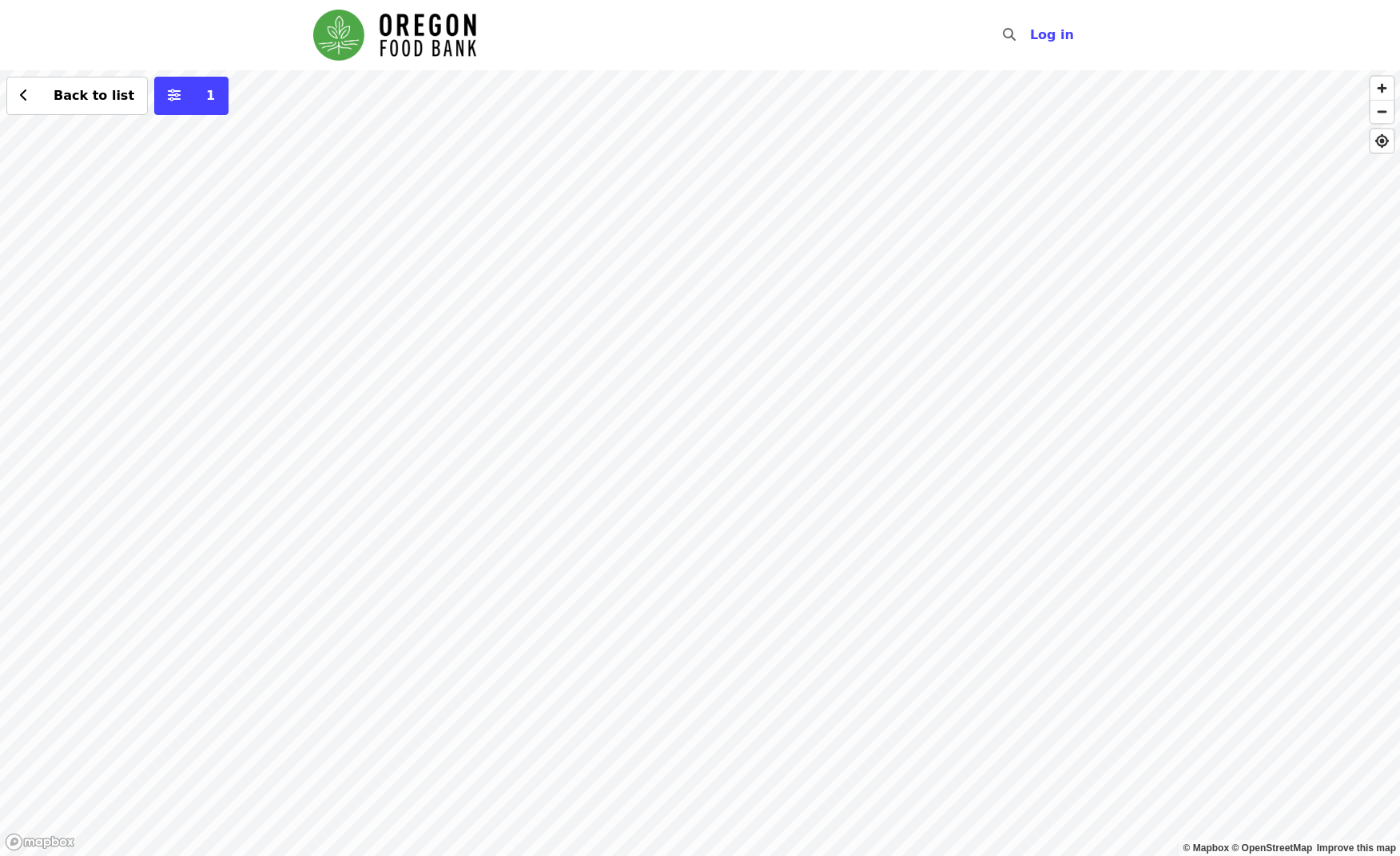
drag, startPoint x: 328, startPoint y: 579, endPoint x: 351, endPoint y: 257, distance: 322.8
click at [351, 257] on div "Back to list 1" at bounding box center [700, 463] width 1400 height 786
drag, startPoint x: 600, startPoint y: 592, endPoint x: 718, endPoint y: 333, distance: 284.6
click at [718, 333] on div "Back to list 1" at bounding box center [700, 463] width 1400 height 786
click at [554, 450] on div "Back to list 1" at bounding box center [700, 463] width 1400 height 786
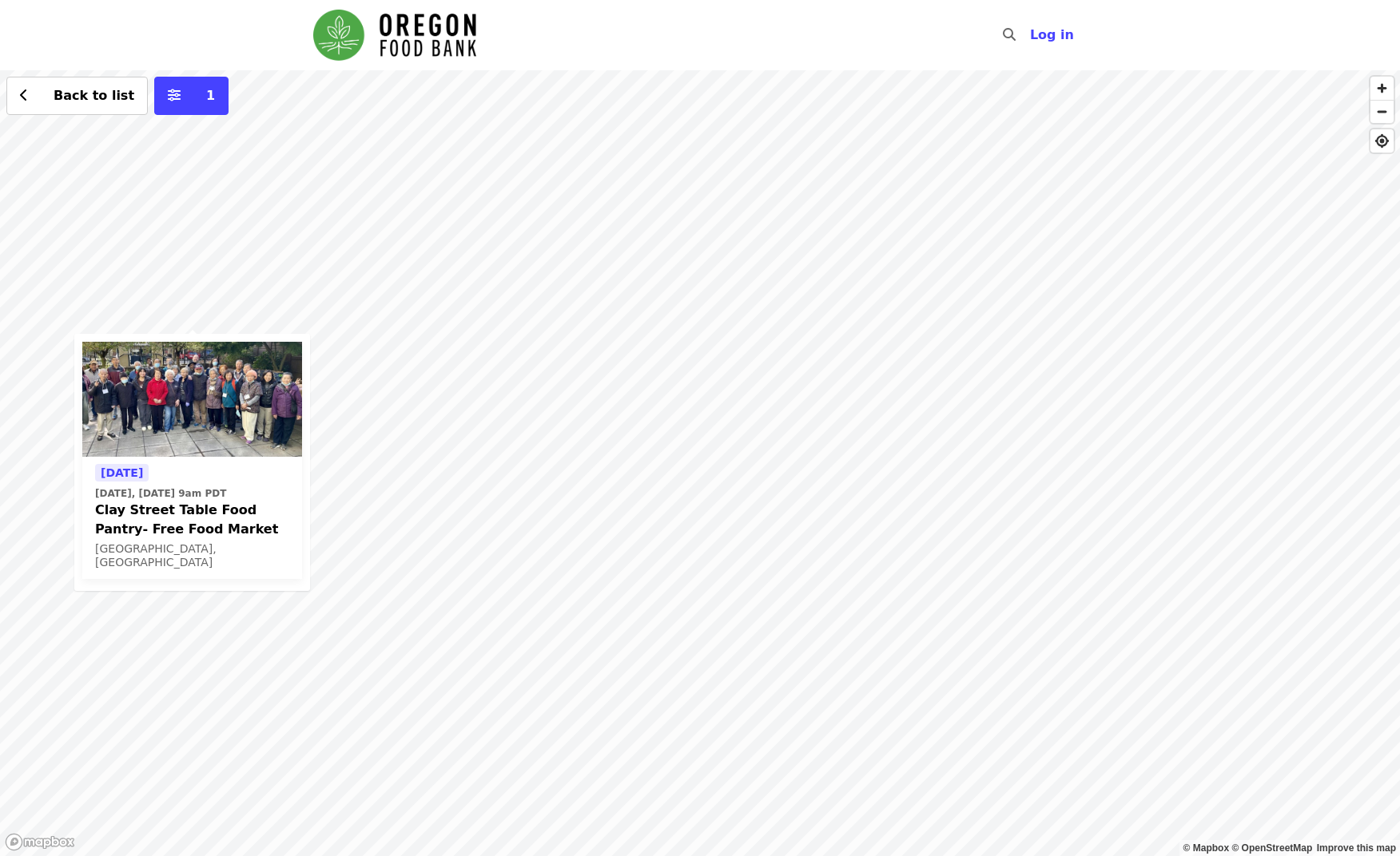
drag, startPoint x: 1100, startPoint y: 365, endPoint x: 588, endPoint y: 351, distance: 512.2
click at [588, 351] on div "[DATE] [DATE], [DATE] 9am PDT Clay Street Table Food Pantry- Free Food Market […" at bounding box center [700, 463] width 1400 height 786
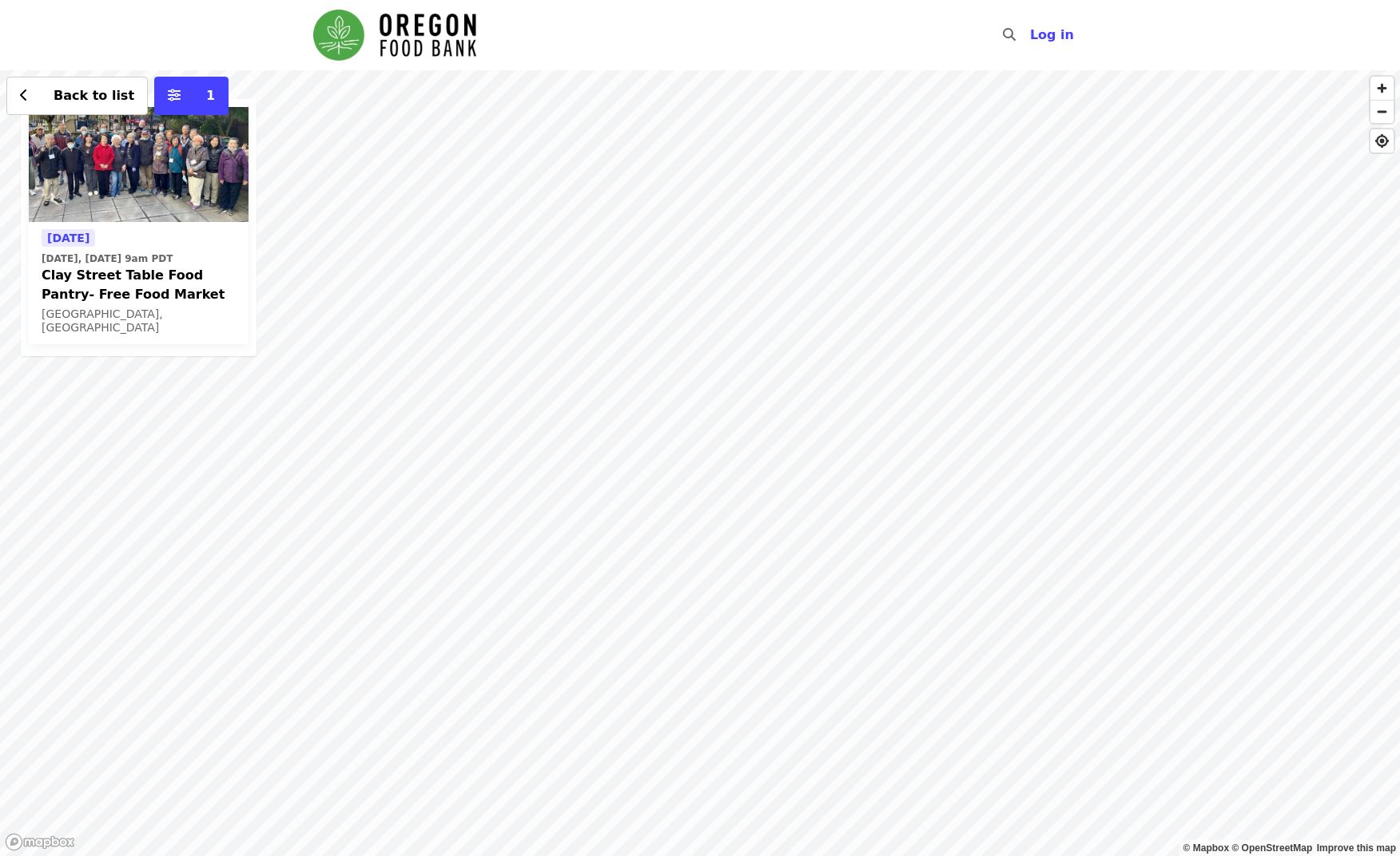
drag, startPoint x: 779, startPoint y: 588, endPoint x: 728, endPoint y: 353, distance: 240.5
click at [728, 353] on div "[DATE] [DATE], [DATE] 9am PDT Clay Street Table Food Pantry- Free Food Market […" at bounding box center [700, 463] width 1400 height 786
click at [818, 467] on div "[DATE] [DATE], [DATE] 9am PDT Clay Street Table Food Pantry- Free Food Market […" at bounding box center [700, 463] width 1400 height 786
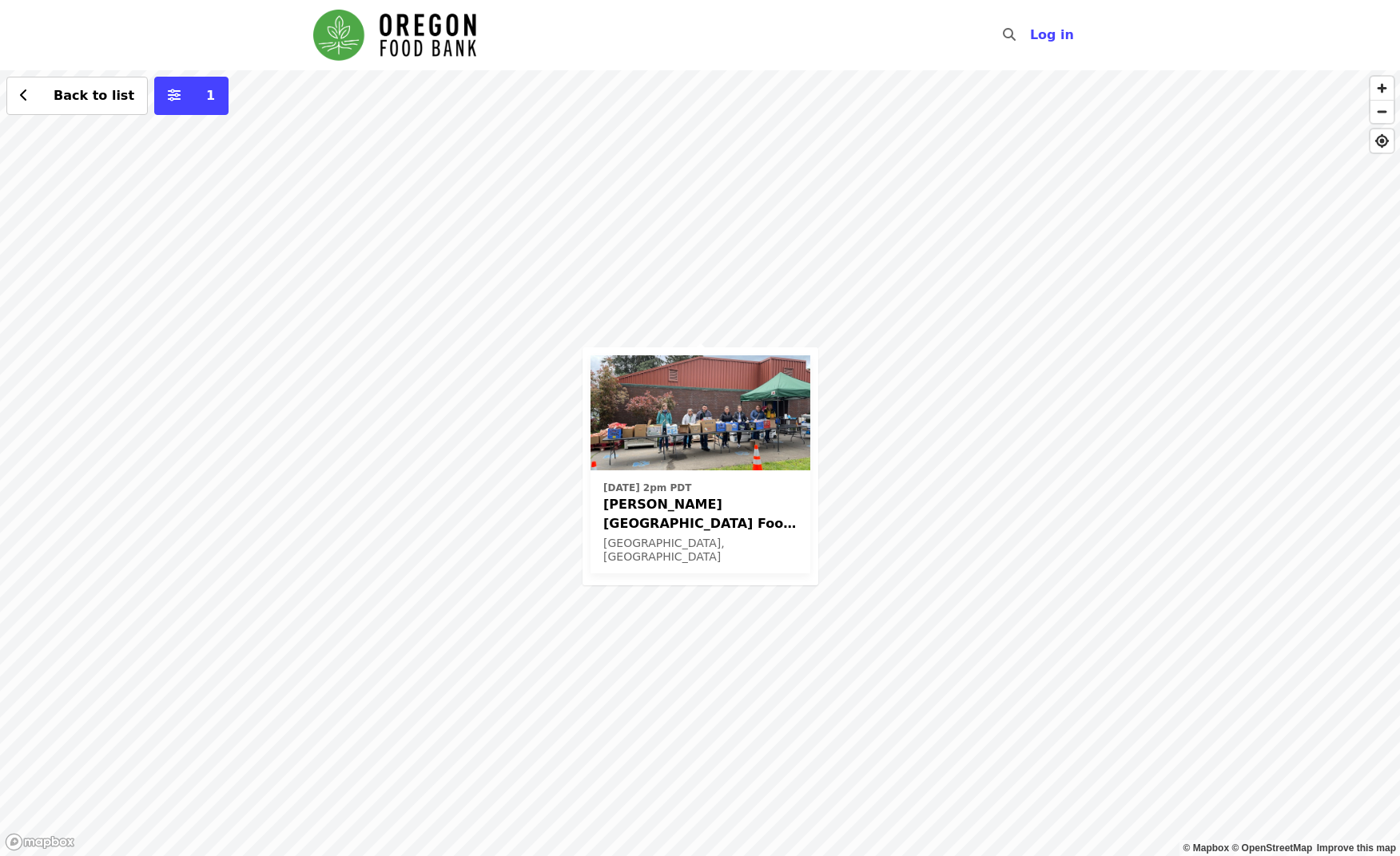
click at [701, 114] on div "[DATE] 2pm PDT [PERSON_NAME][GEOGRAPHIC_DATA] Food Pantry - Partner Agency Supp…" at bounding box center [700, 463] width 1400 height 786
